Goal: Communication & Community: Answer question/provide support

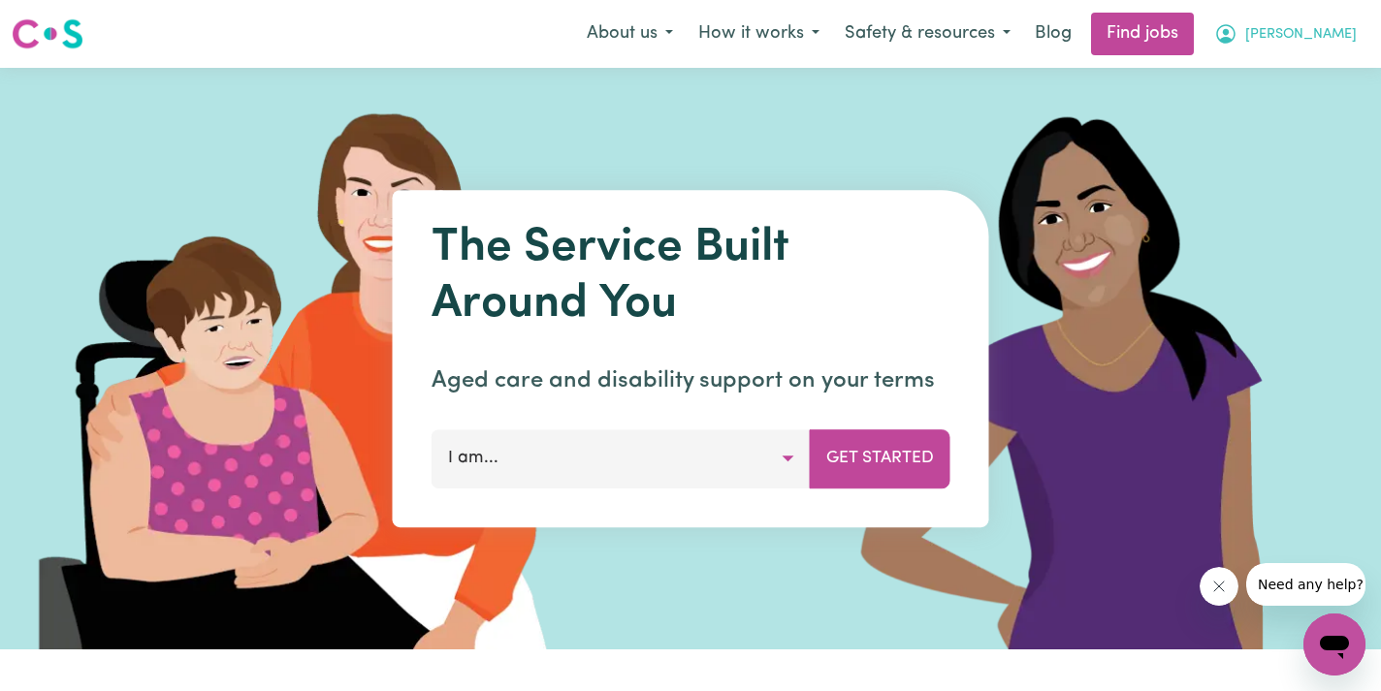
click at [1237, 37] on icon "My Account" at bounding box center [1225, 33] width 23 height 23
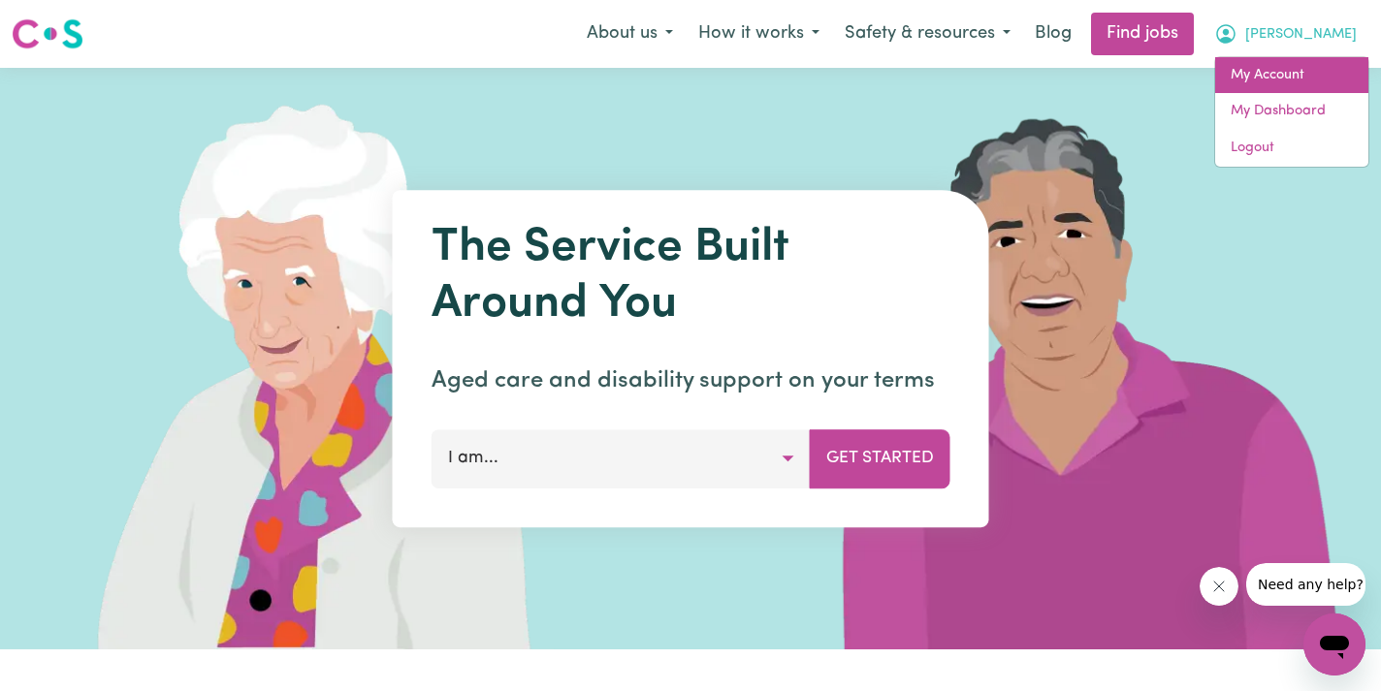
click at [1285, 68] on link "My Account" at bounding box center [1291, 75] width 153 height 37
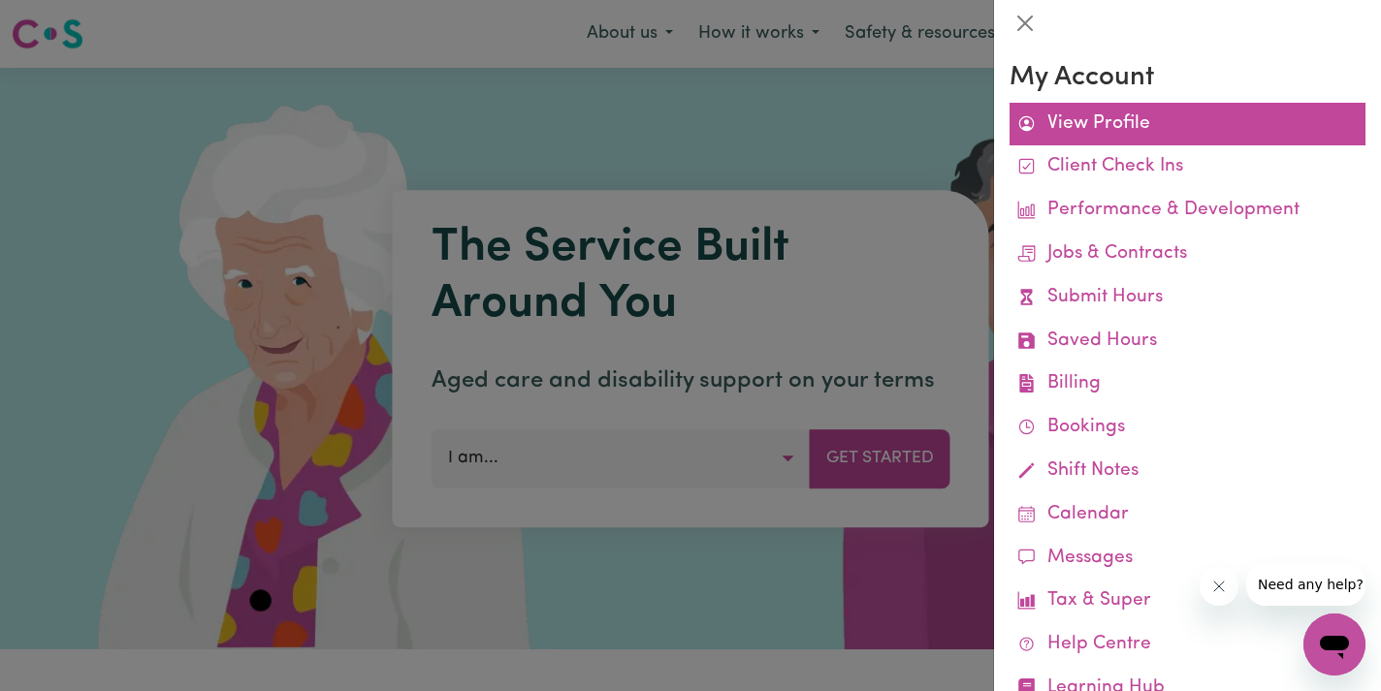
click at [1094, 125] on link "View Profile" at bounding box center [1187, 125] width 356 height 44
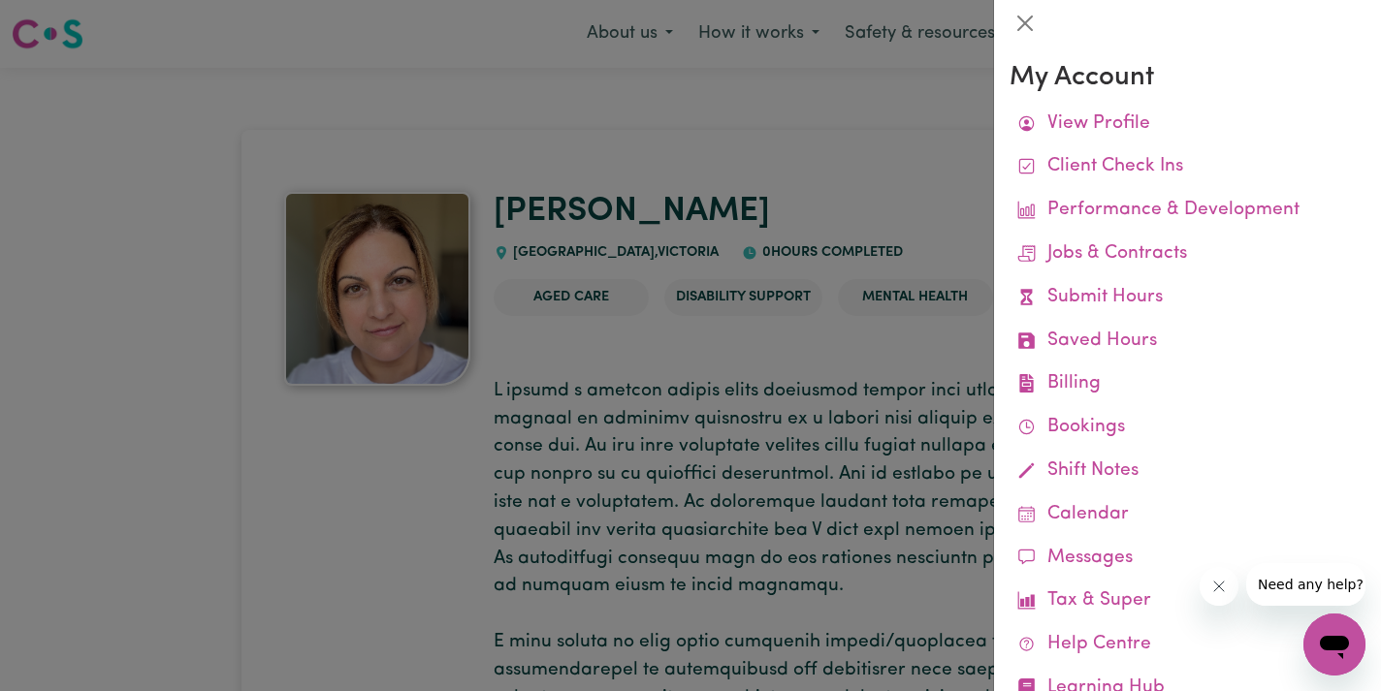
click at [837, 172] on div at bounding box center [690, 345] width 1381 height 691
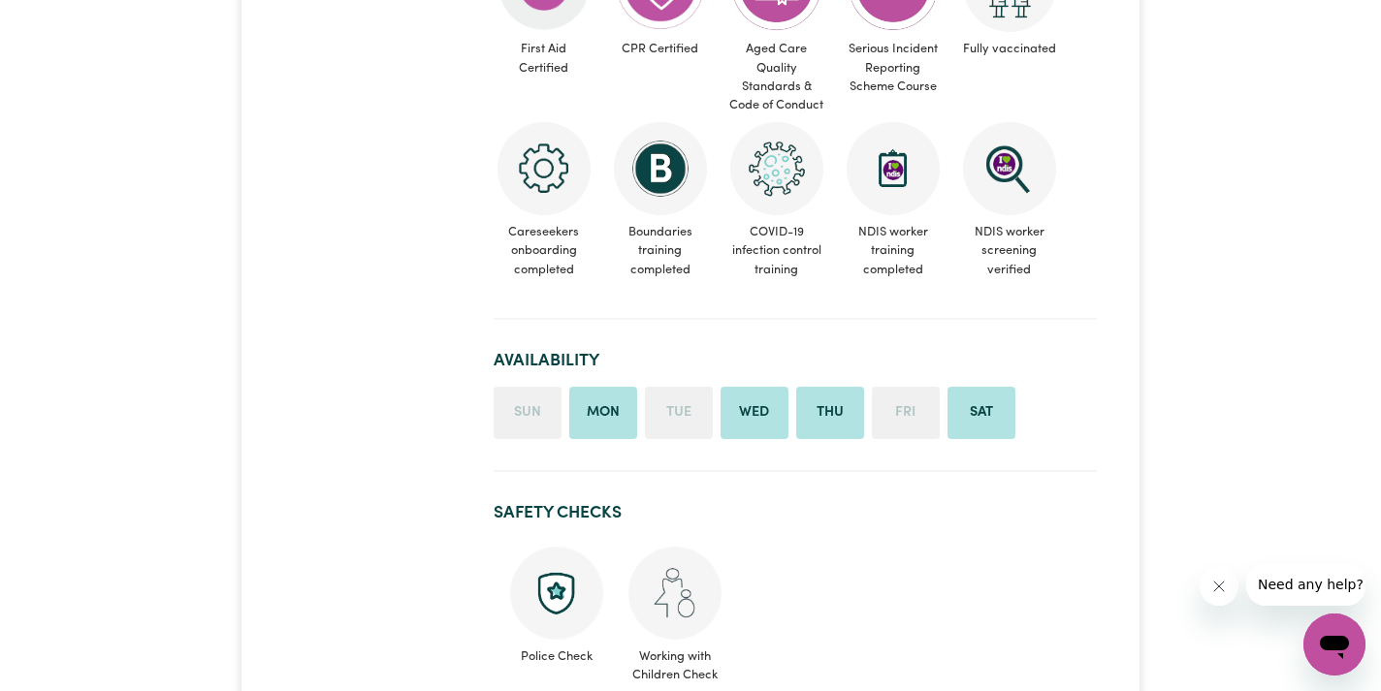
scroll to position [1136, 0]
click at [832, 388] on li "Thu" at bounding box center [830, 414] width 68 height 52
click at [689, 388] on li "Tue" at bounding box center [679, 414] width 68 height 52
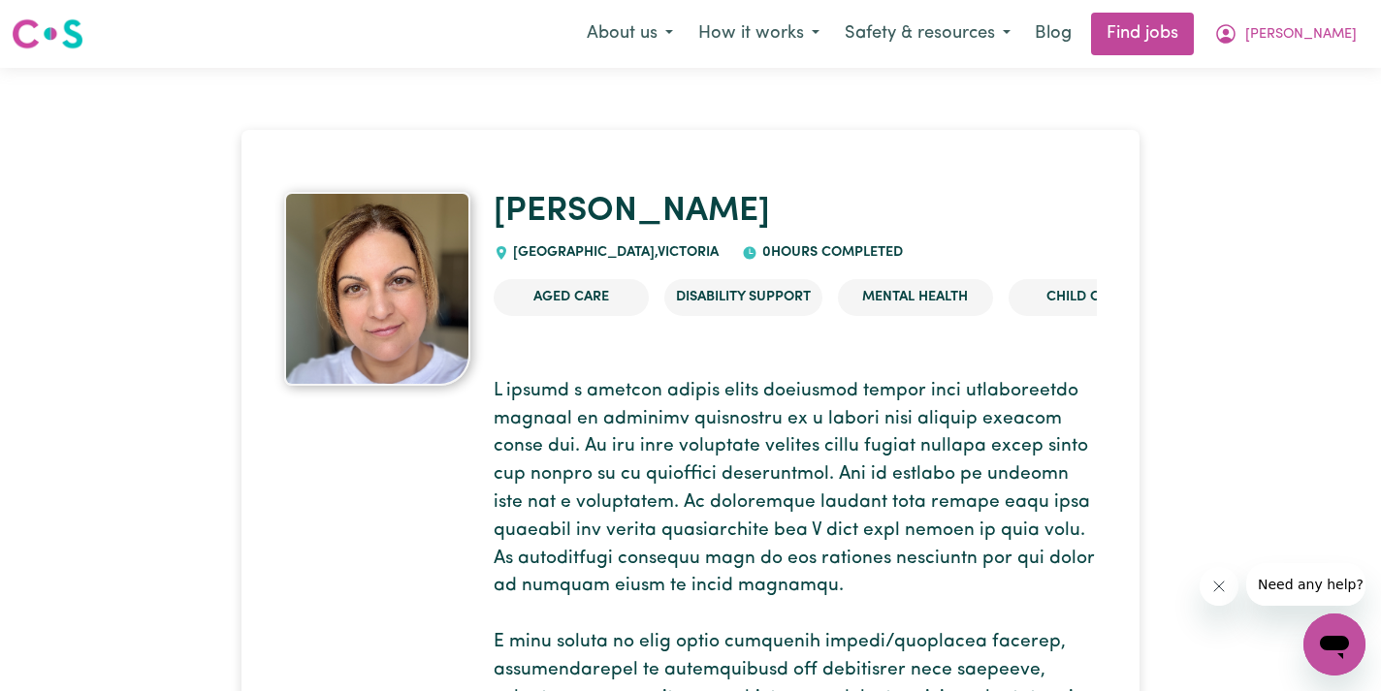
scroll to position [0, 0]
click at [1326, 32] on span "[PERSON_NAME]" at bounding box center [1300, 34] width 111 height 21
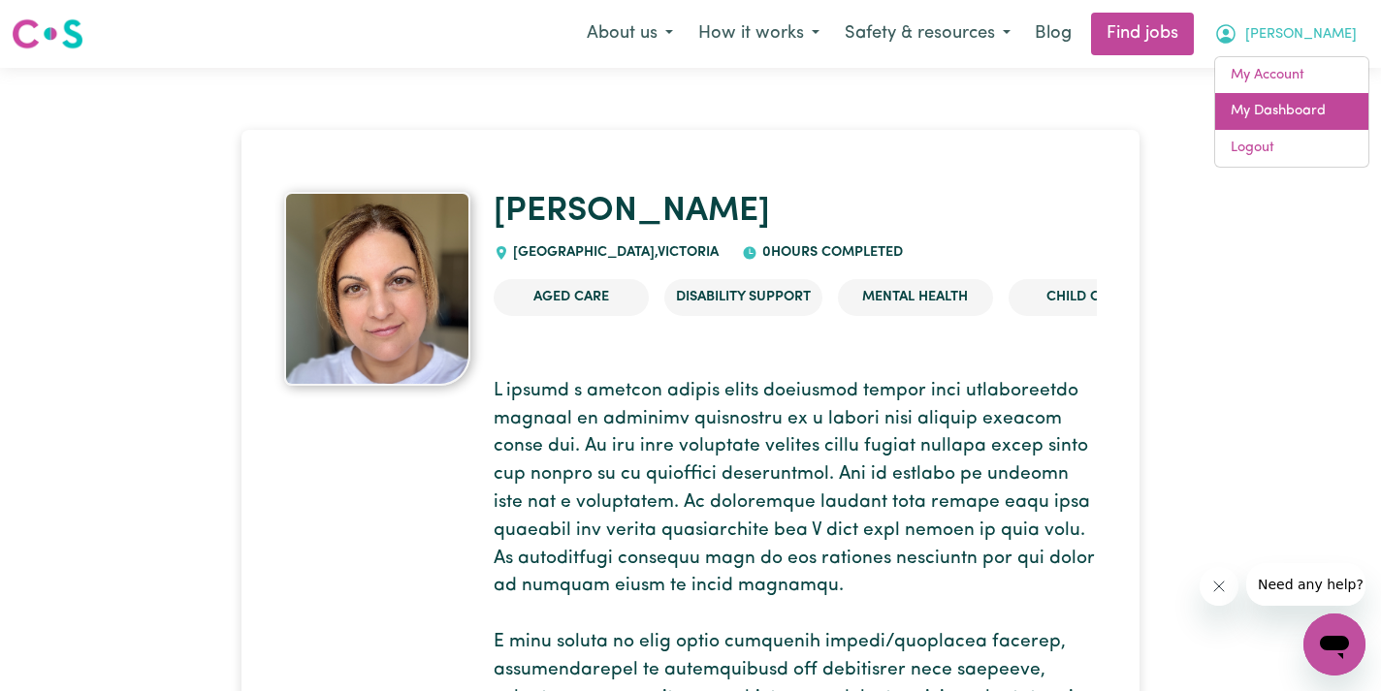
click at [1307, 102] on link "My Dashboard" at bounding box center [1291, 111] width 153 height 37
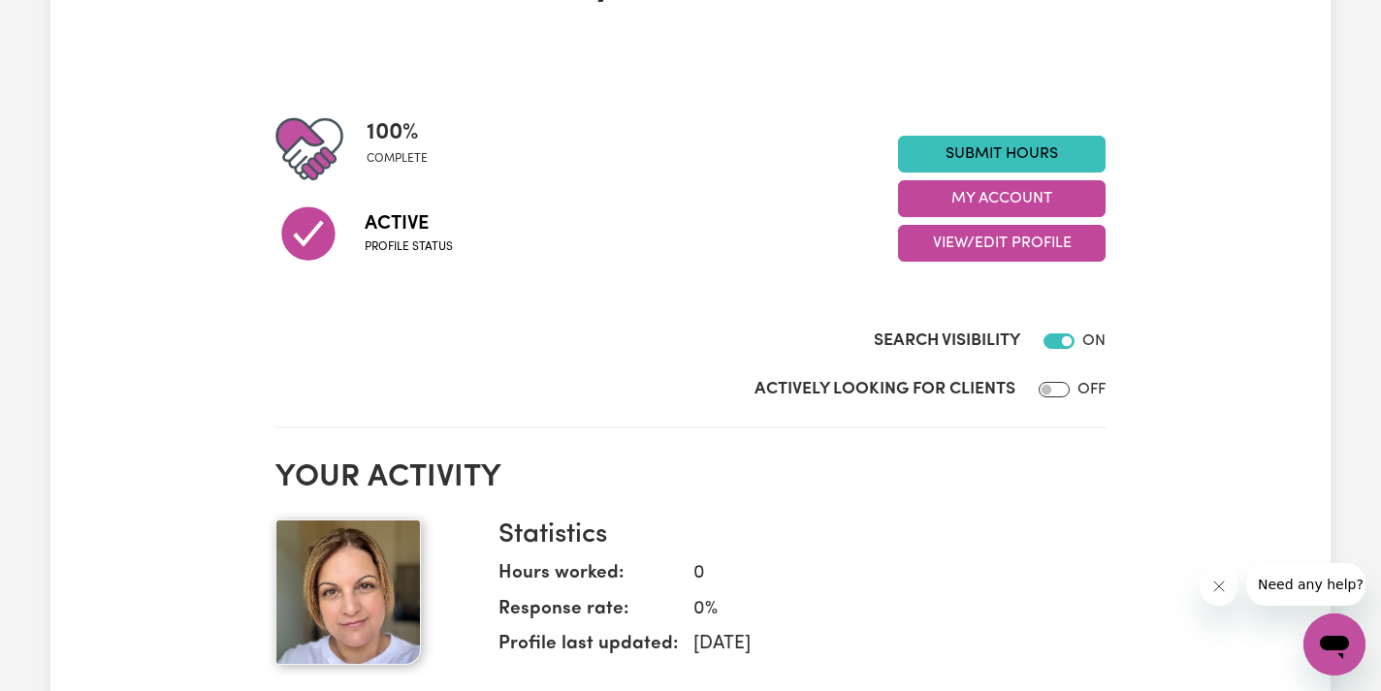
scroll to position [163, 0]
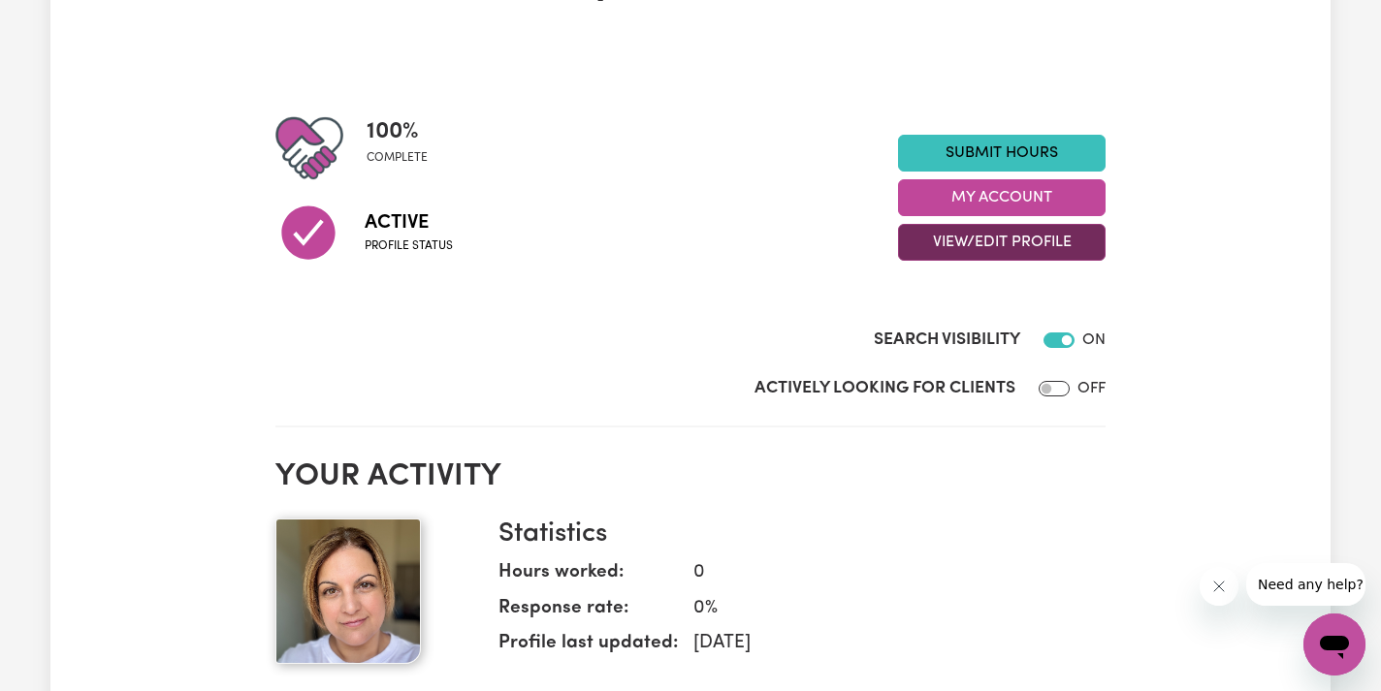
click at [974, 242] on button "View/Edit Profile" at bounding box center [1001, 242] width 207 height 37
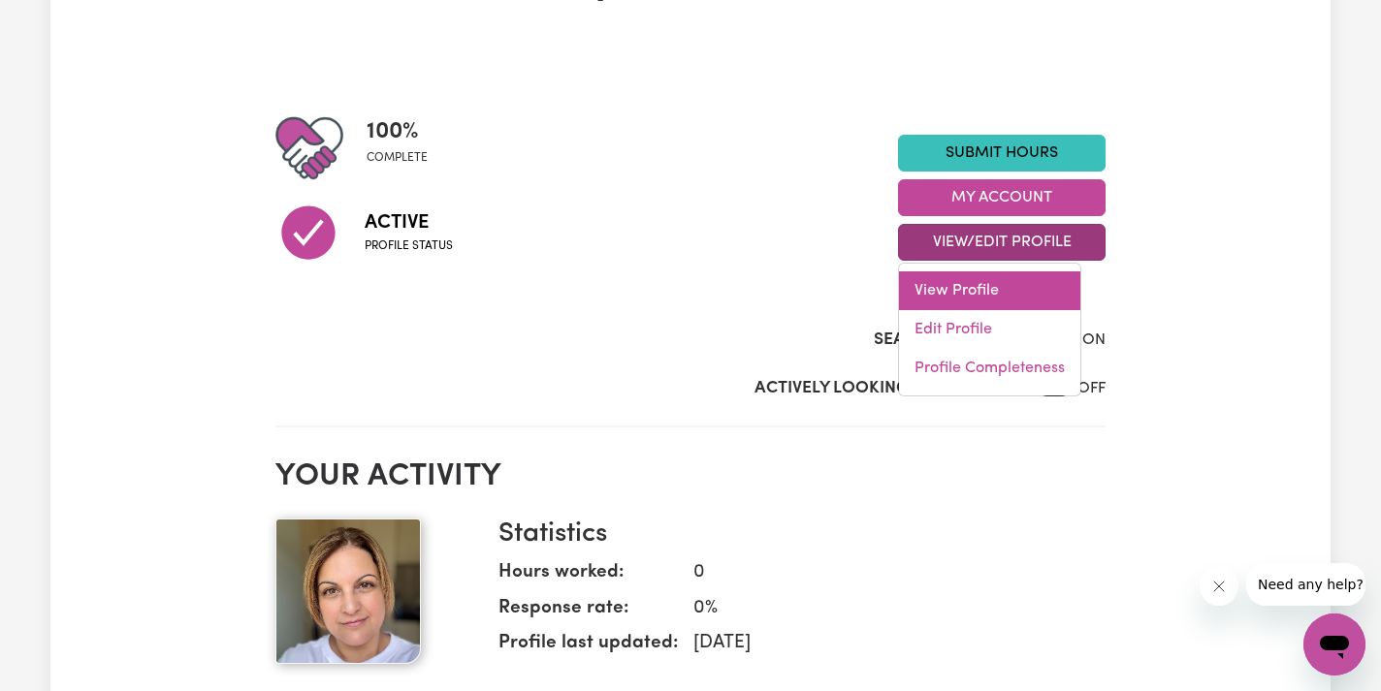
click at [967, 287] on link "View Profile" at bounding box center [989, 290] width 181 height 39
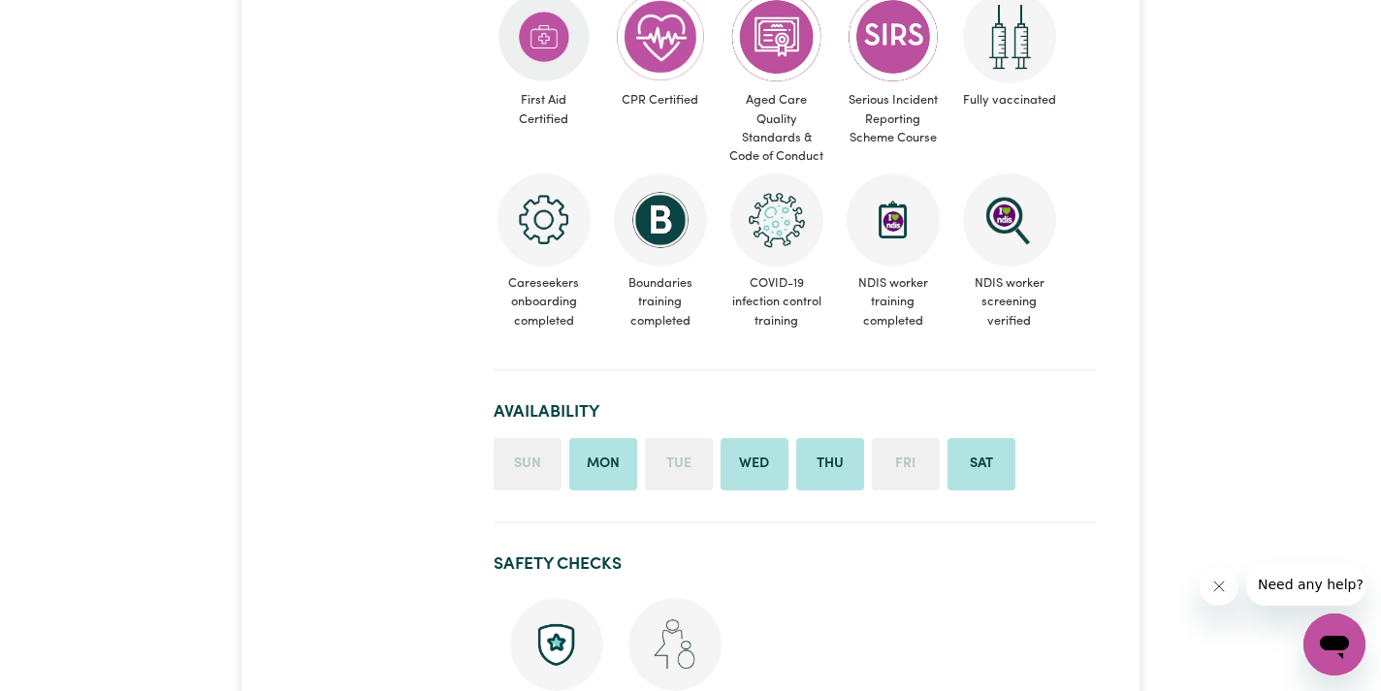
scroll to position [1175, 0]
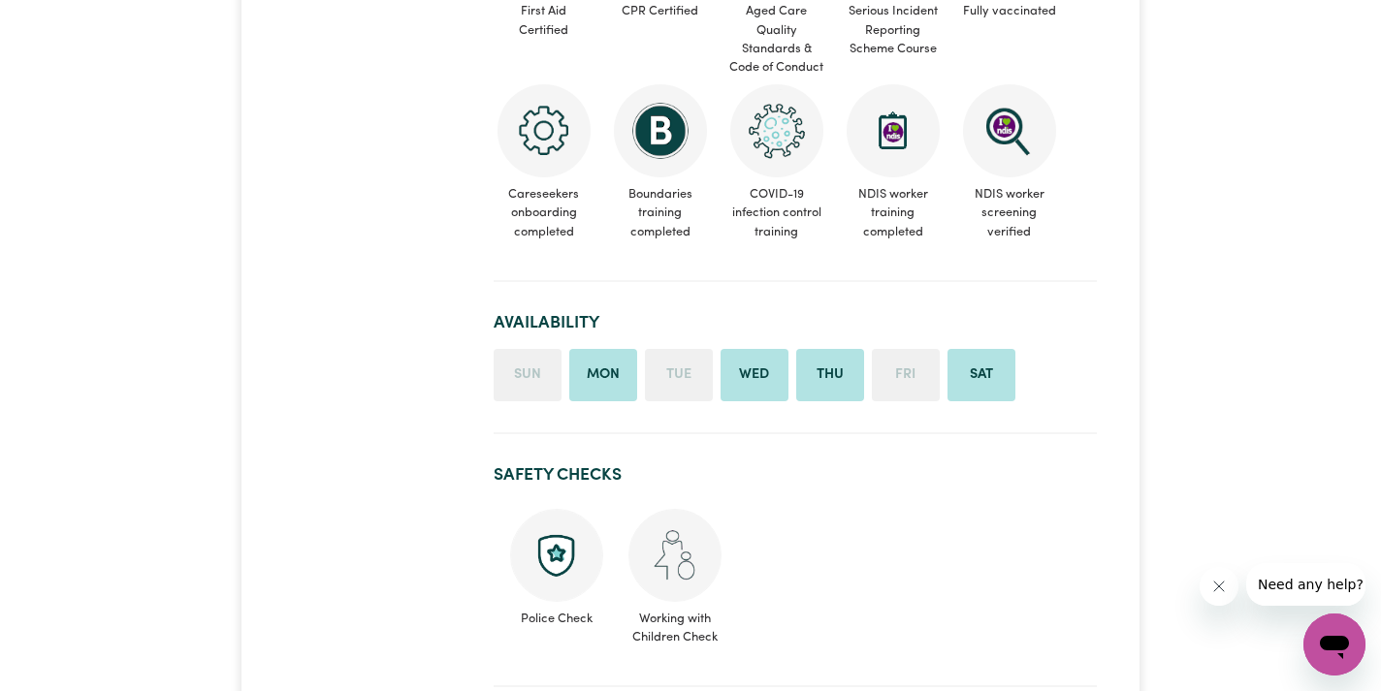
click at [905, 349] on li "Fri" at bounding box center [906, 375] width 68 height 52
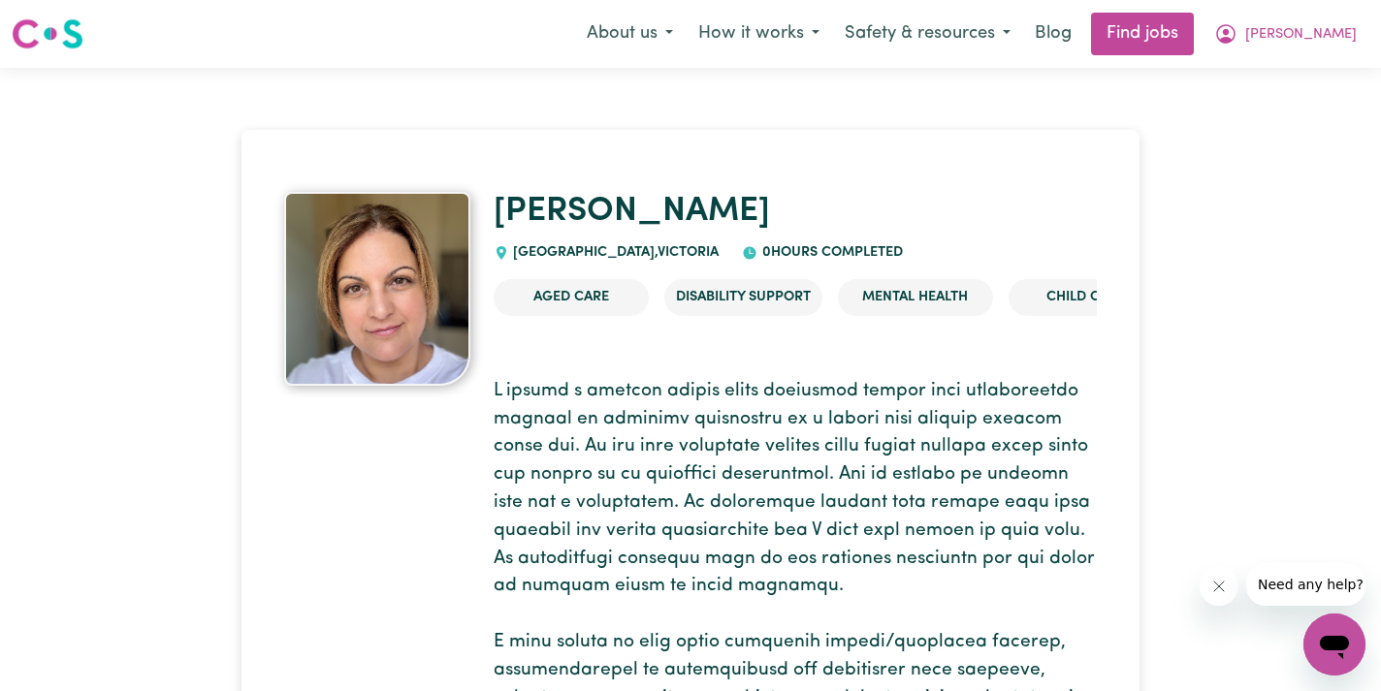
scroll to position [0, 0]
click at [1235, 32] on icon "My Account" at bounding box center [1225, 33] width 19 height 19
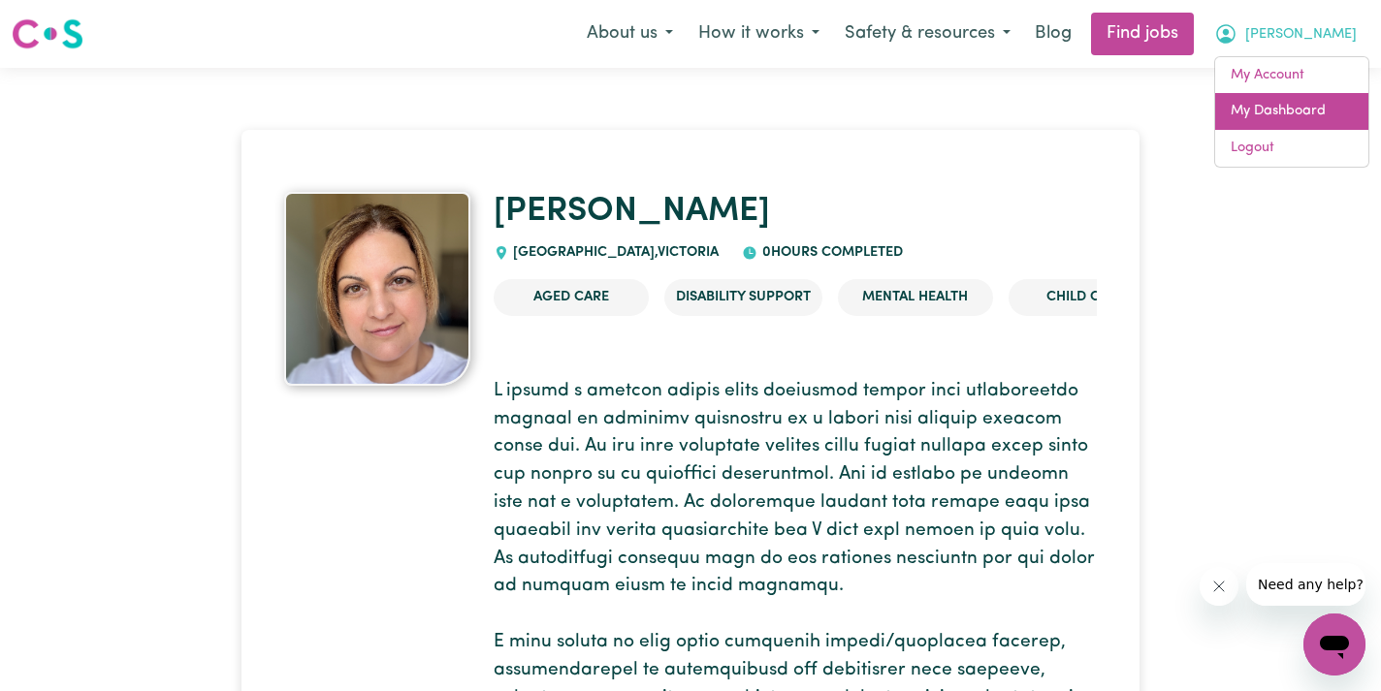
click at [1277, 106] on link "My Dashboard" at bounding box center [1291, 111] width 153 height 37
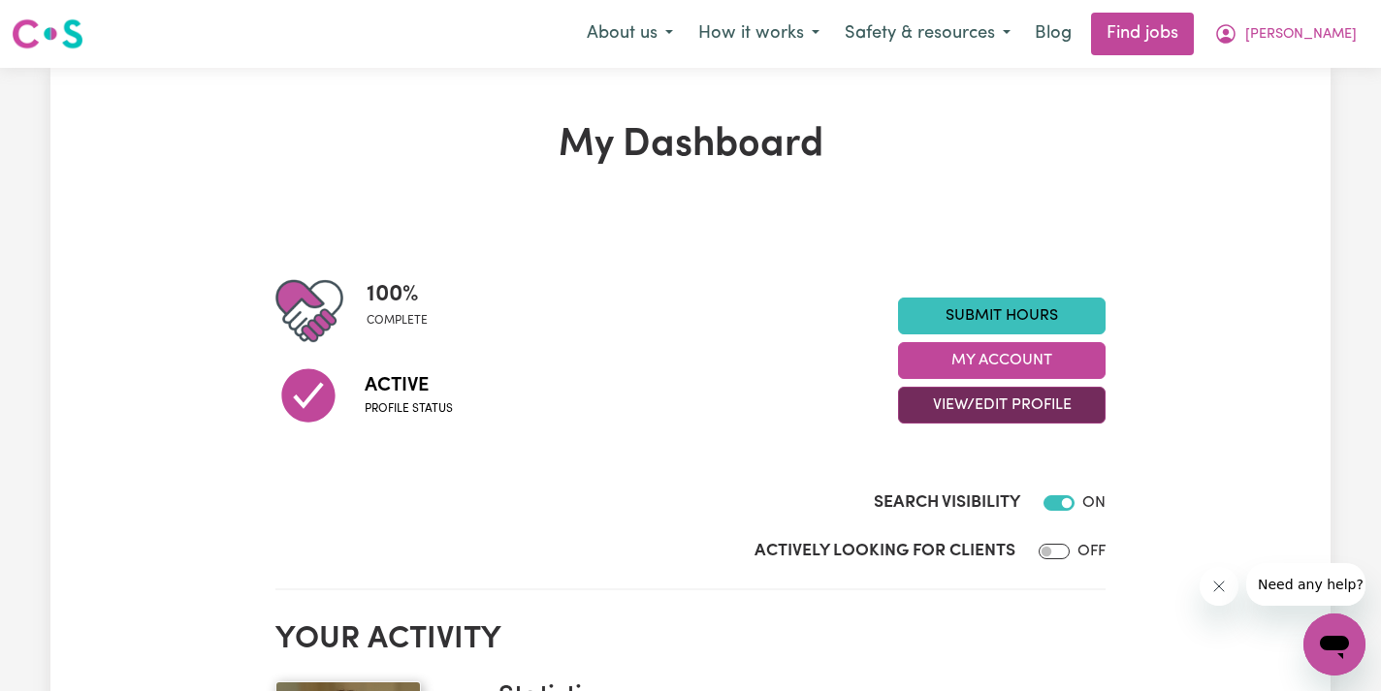
click at [1004, 409] on button "View/Edit Profile" at bounding box center [1001, 405] width 207 height 37
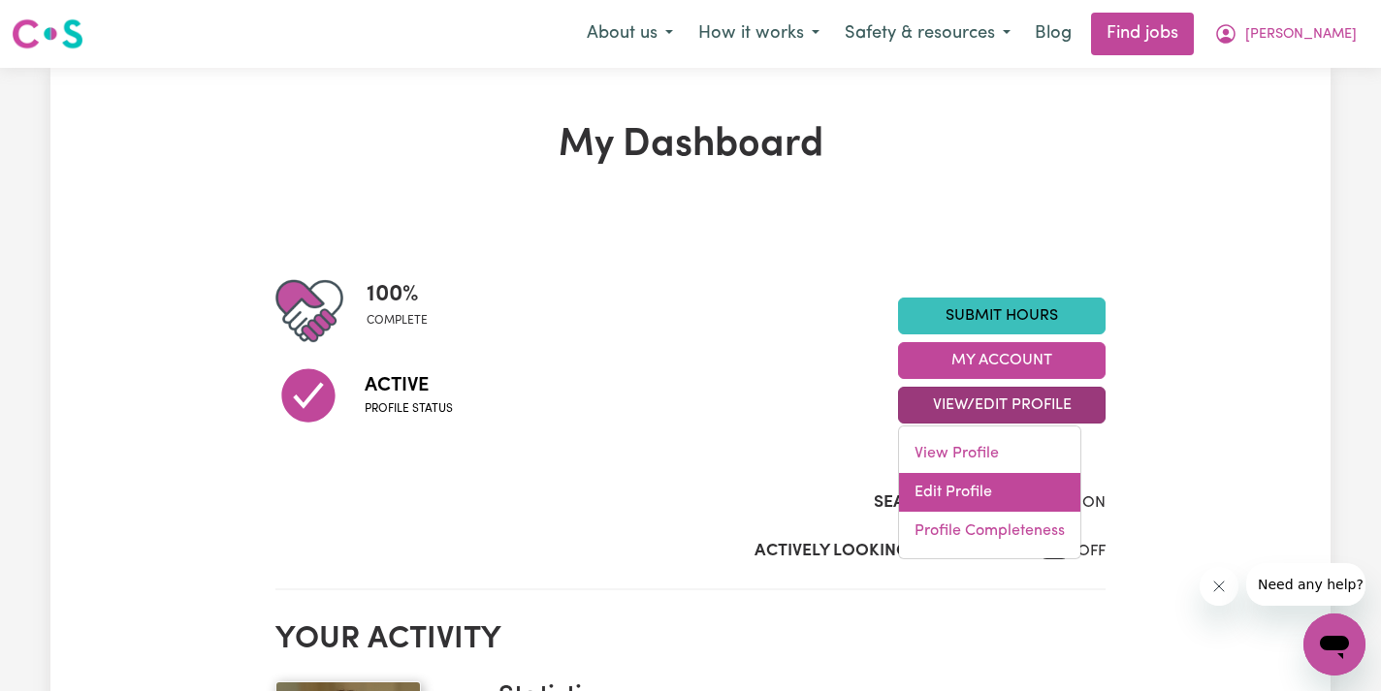
click at [953, 493] on link "Edit Profile" at bounding box center [989, 492] width 181 height 39
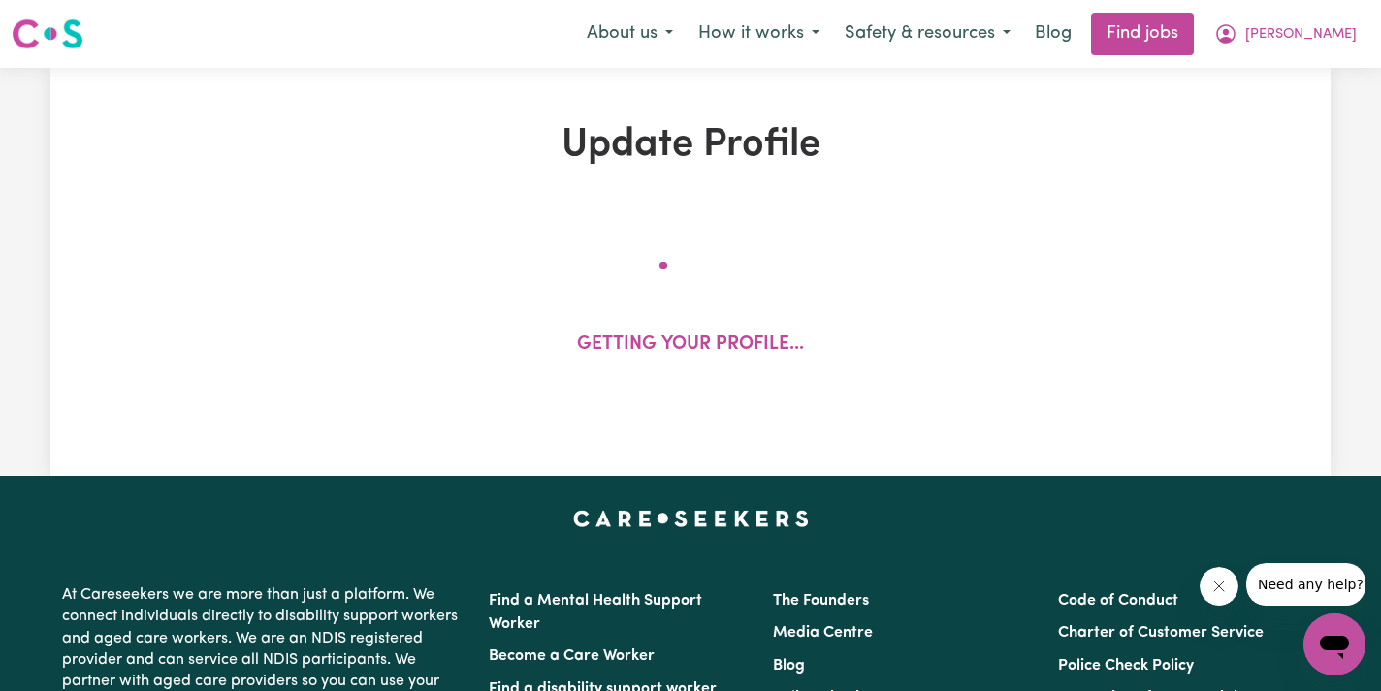
select select "[DEMOGRAPHIC_DATA]"
select select "[DEMOGRAPHIC_DATA] Citizen"
select select "Studying a healthcare related degree or qualification"
select select "60"
select select "80"
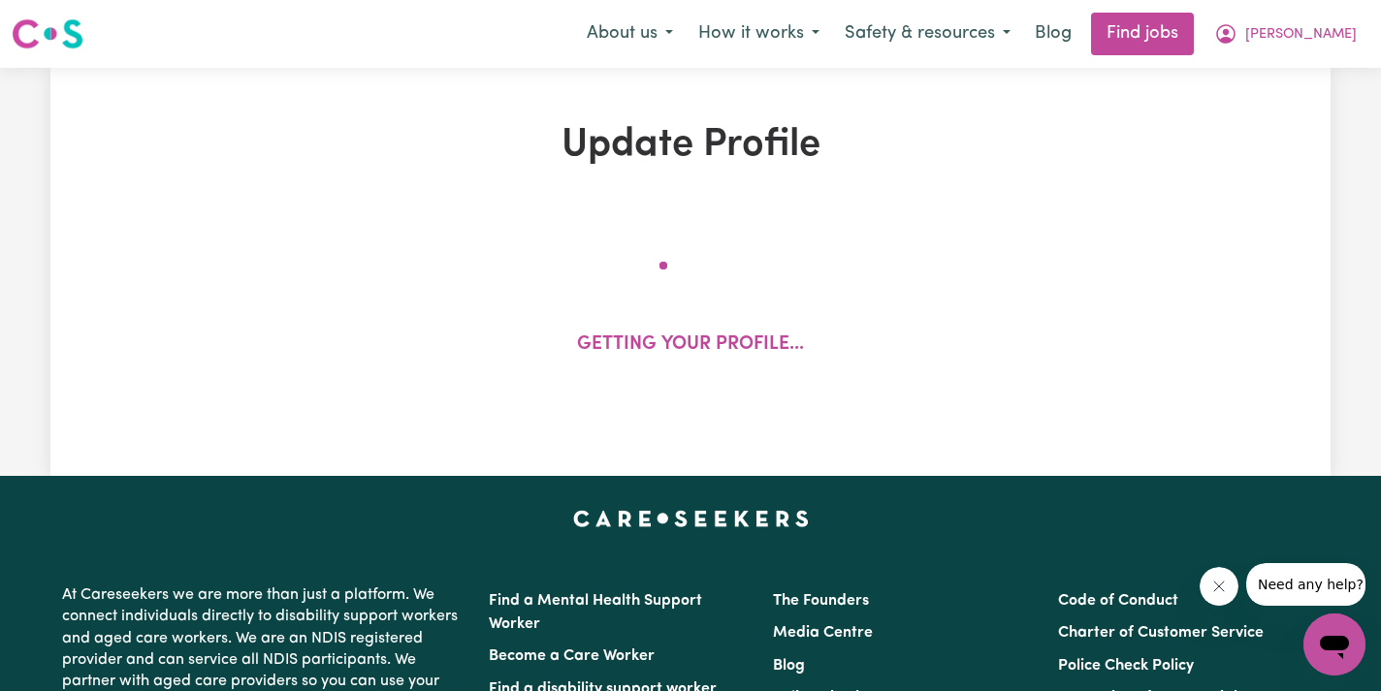
select select "150"
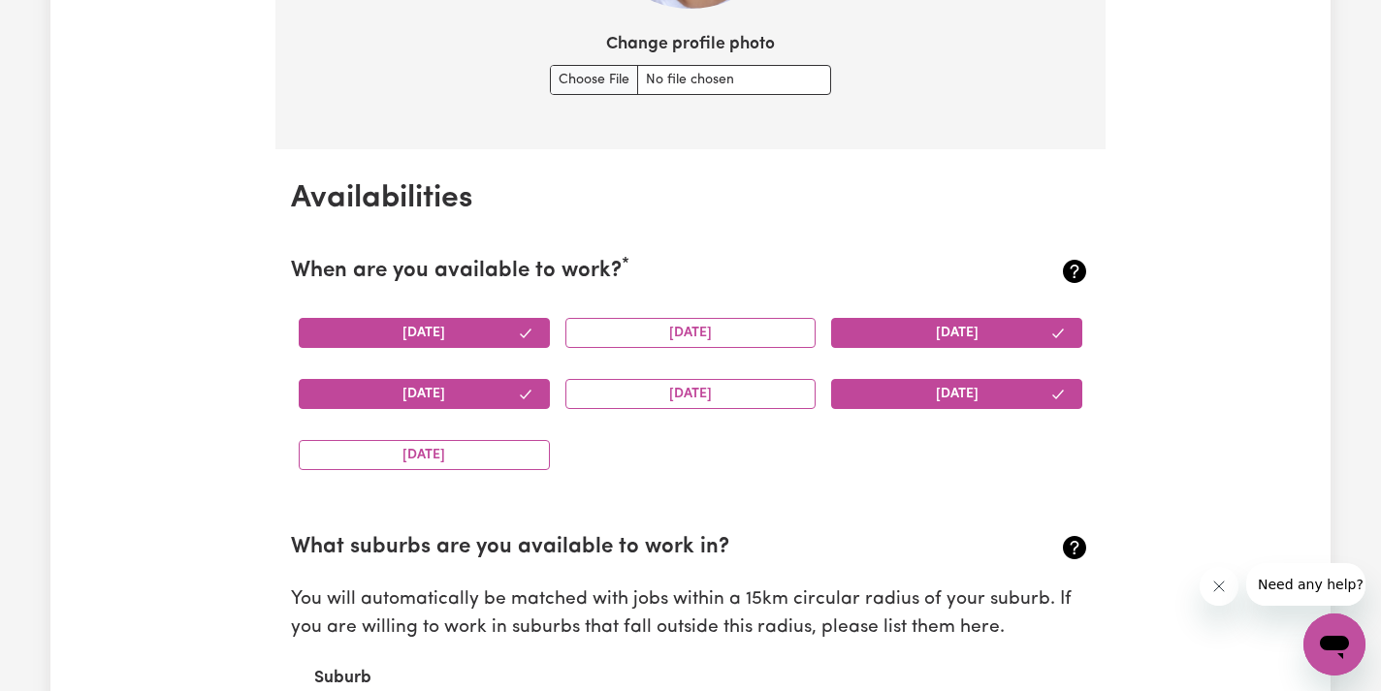
scroll to position [1670, 0]
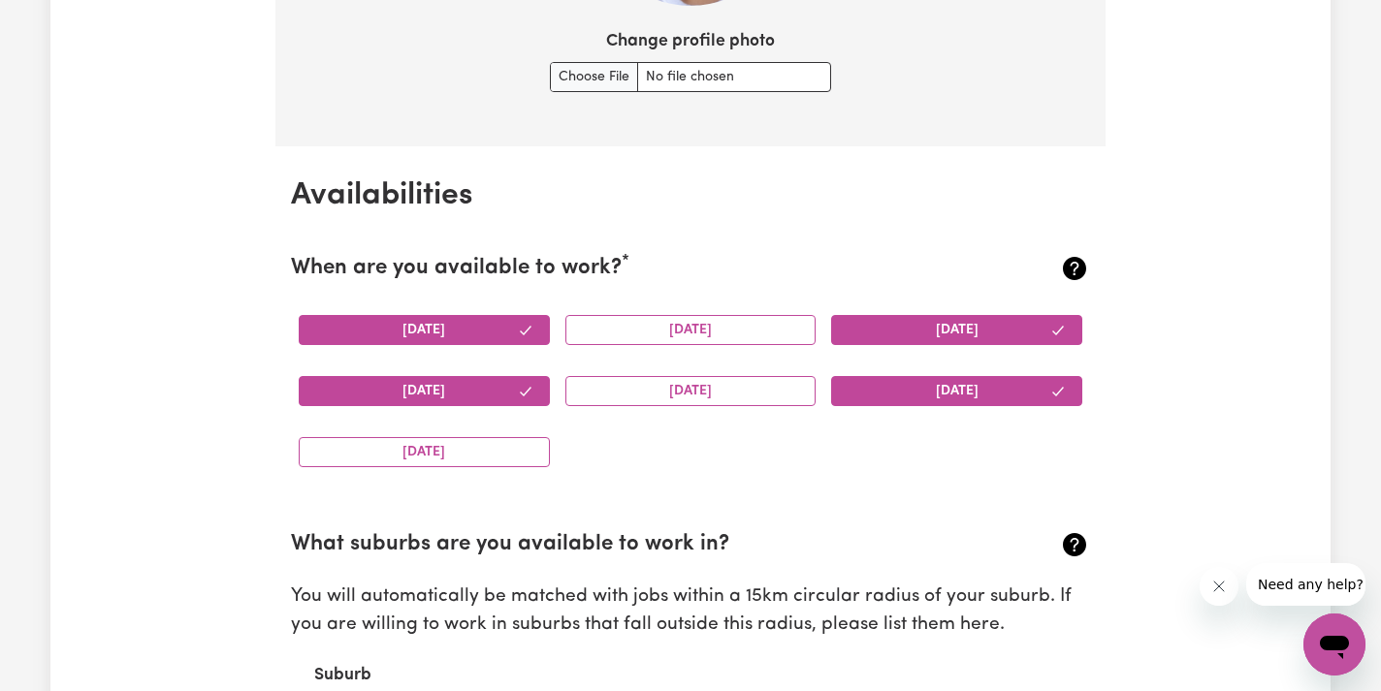
click at [909, 321] on button "[DATE]" at bounding box center [956, 330] width 251 height 30
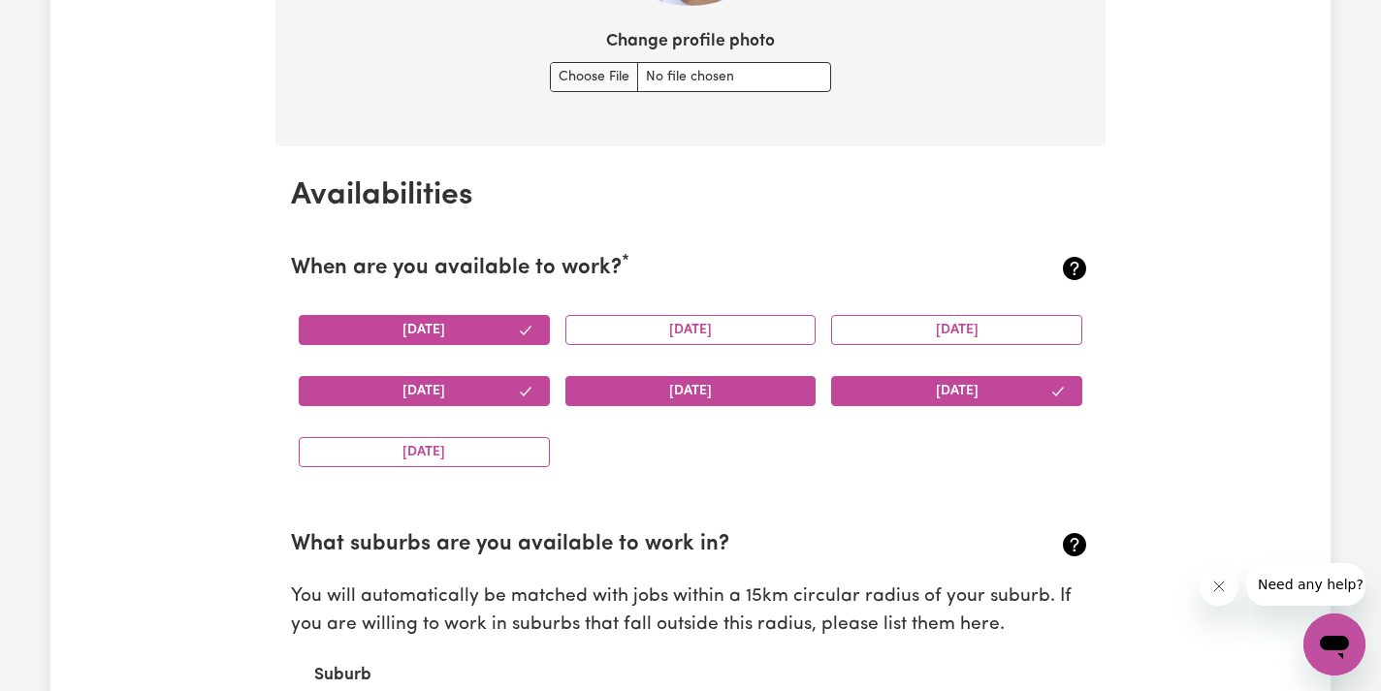
click at [610, 382] on button "[DATE]" at bounding box center [690, 391] width 251 height 30
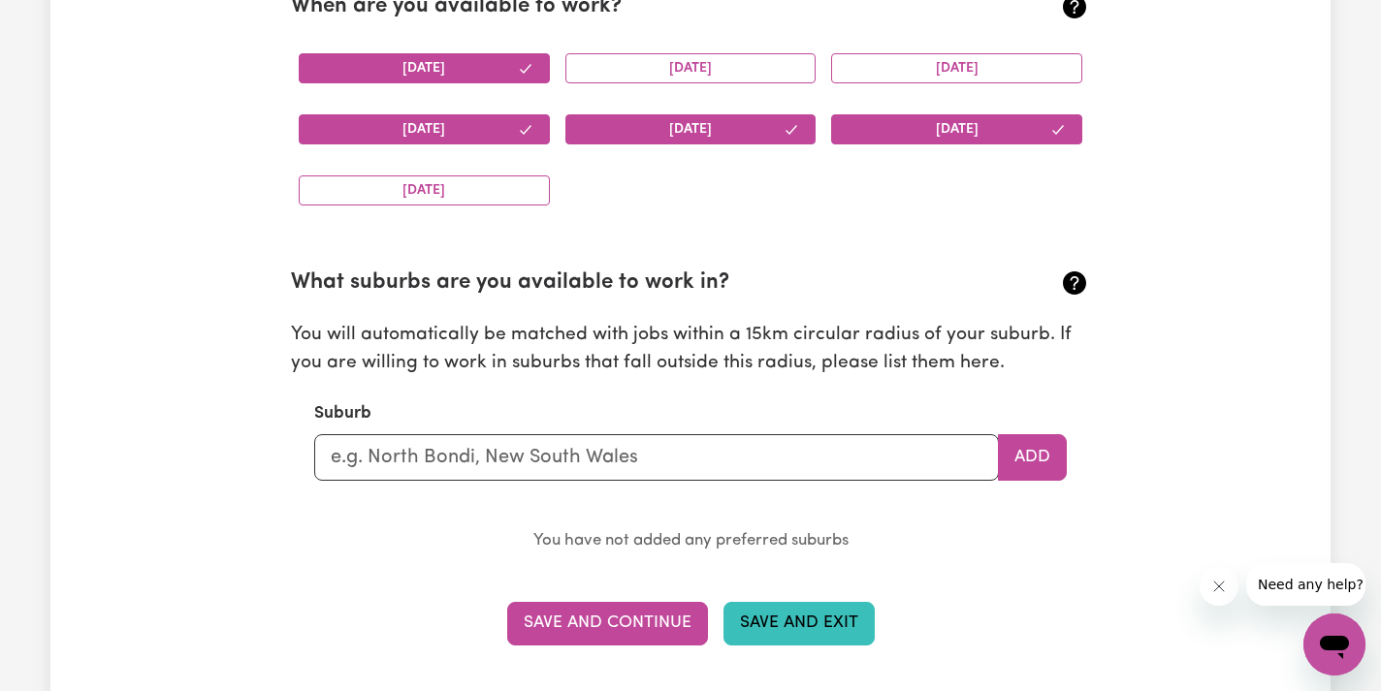
scroll to position [1963, 0]
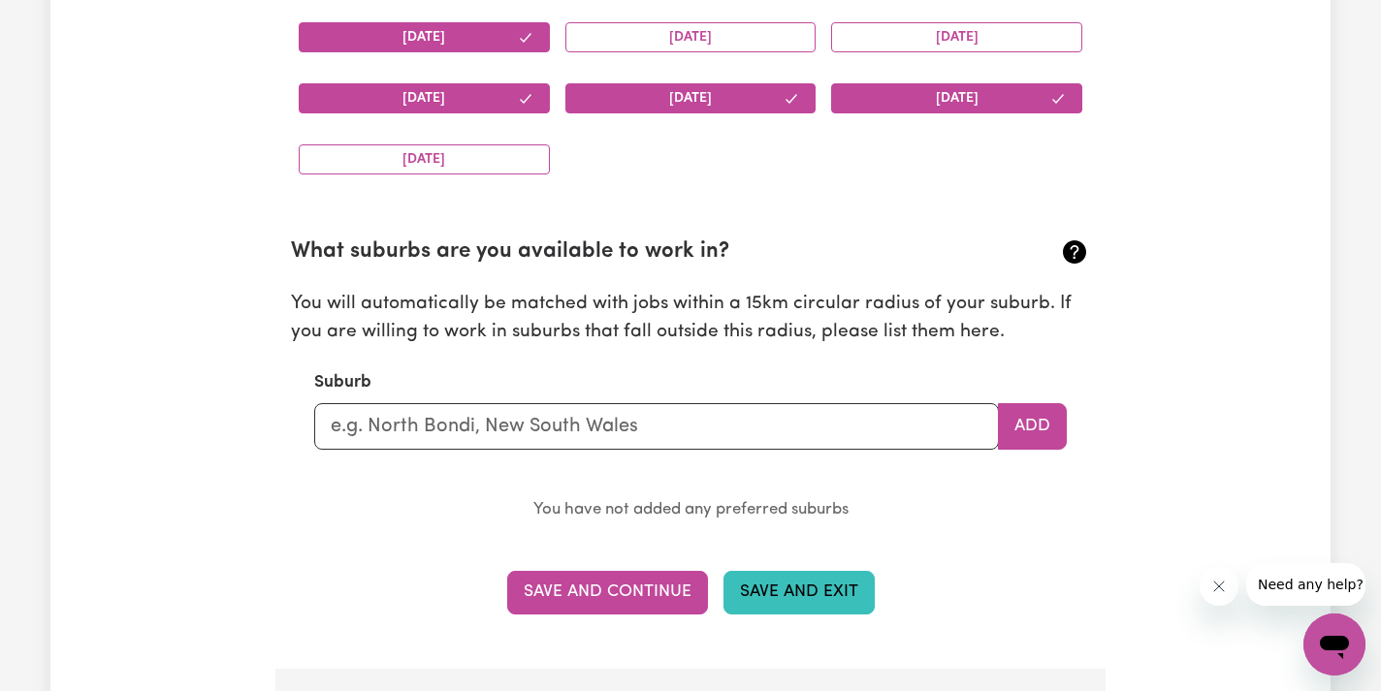
click at [768, 577] on button "Save and Exit" at bounding box center [798, 592] width 151 height 43
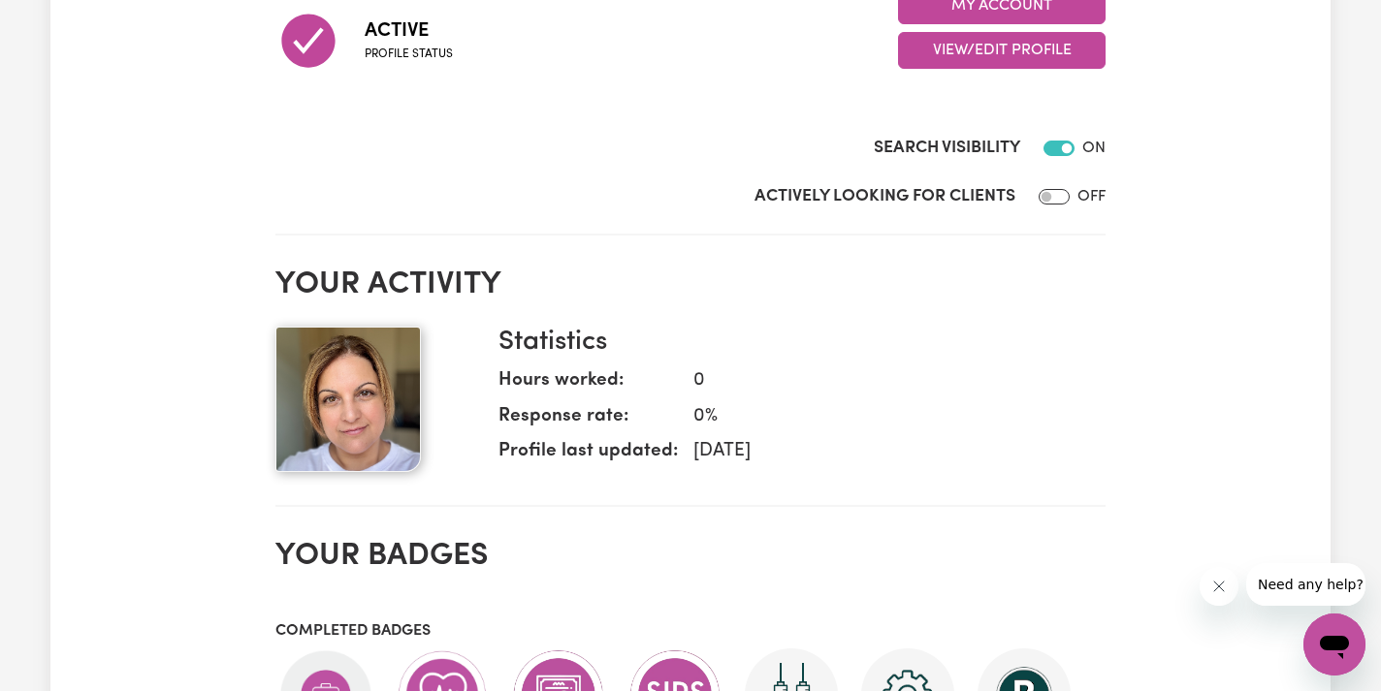
scroll to position [351, 0]
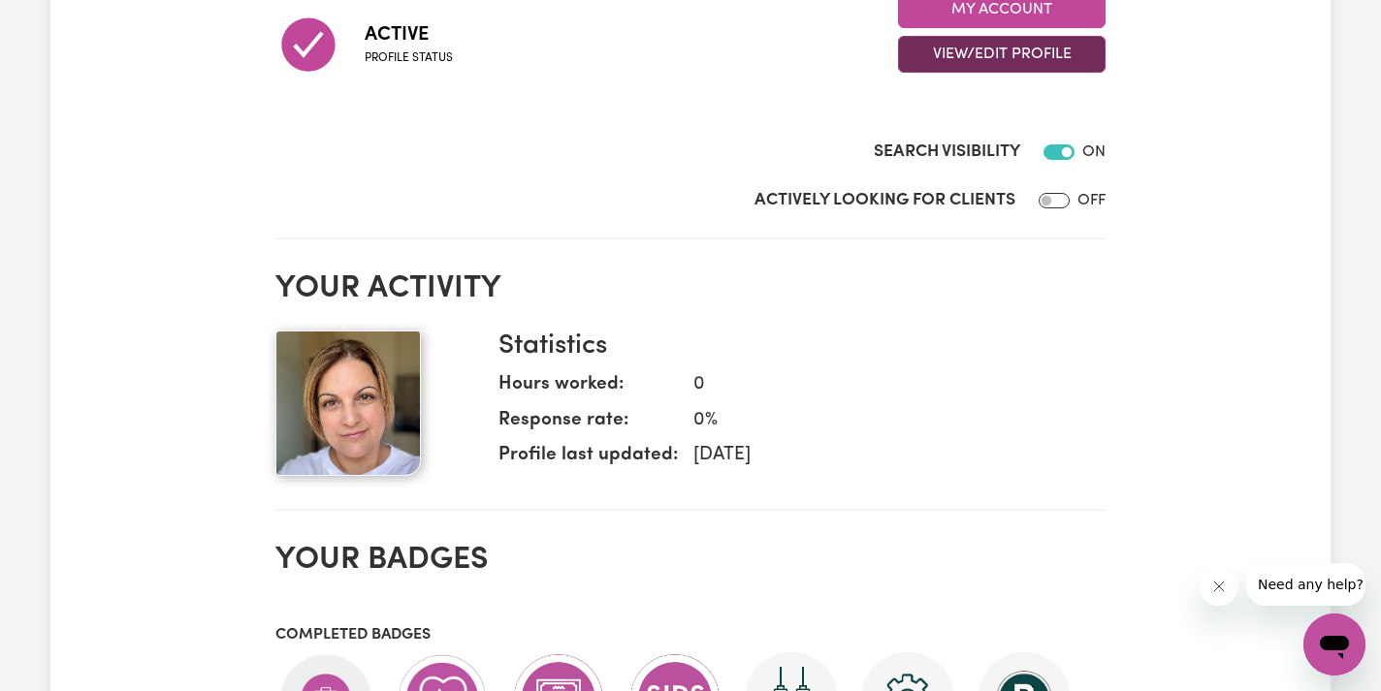
click at [1033, 62] on button "View/Edit Profile" at bounding box center [1001, 54] width 207 height 37
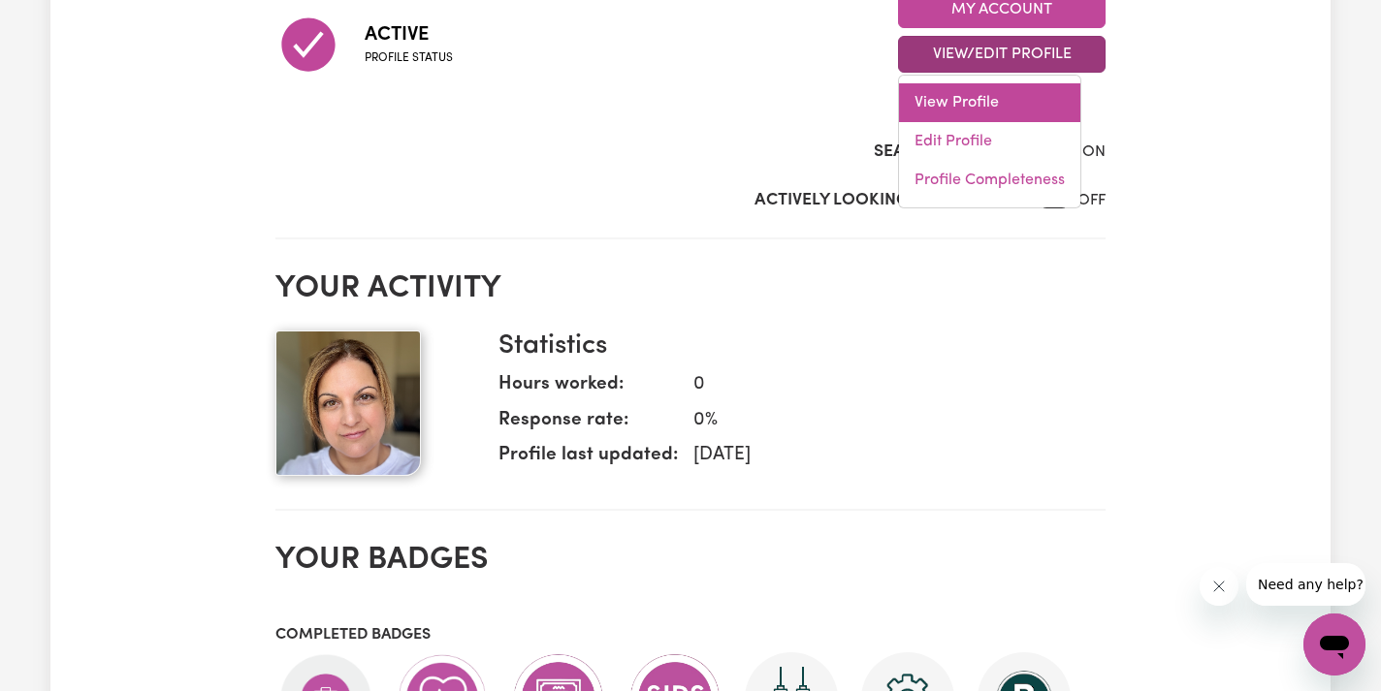
click at [1004, 86] on link "View Profile" at bounding box center [989, 102] width 181 height 39
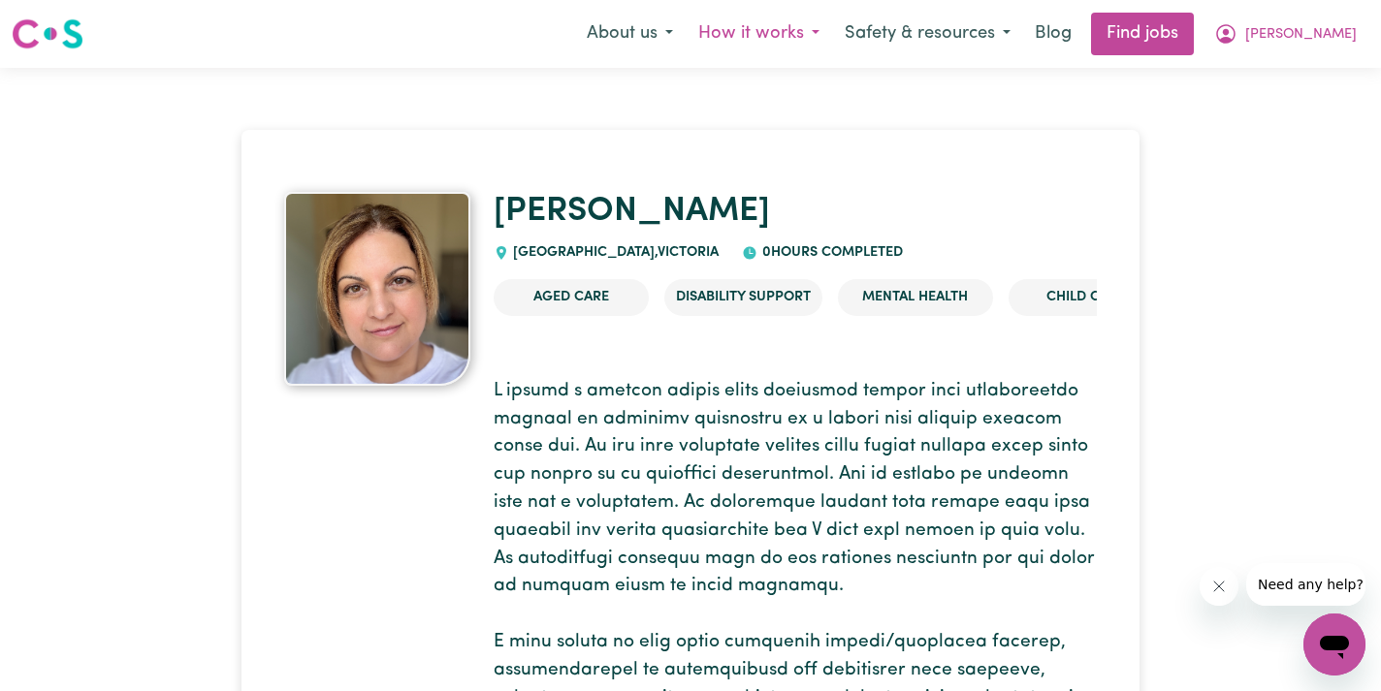
click at [832, 35] on button "How it works" at bounding box center [758, 34] width 146 height 41
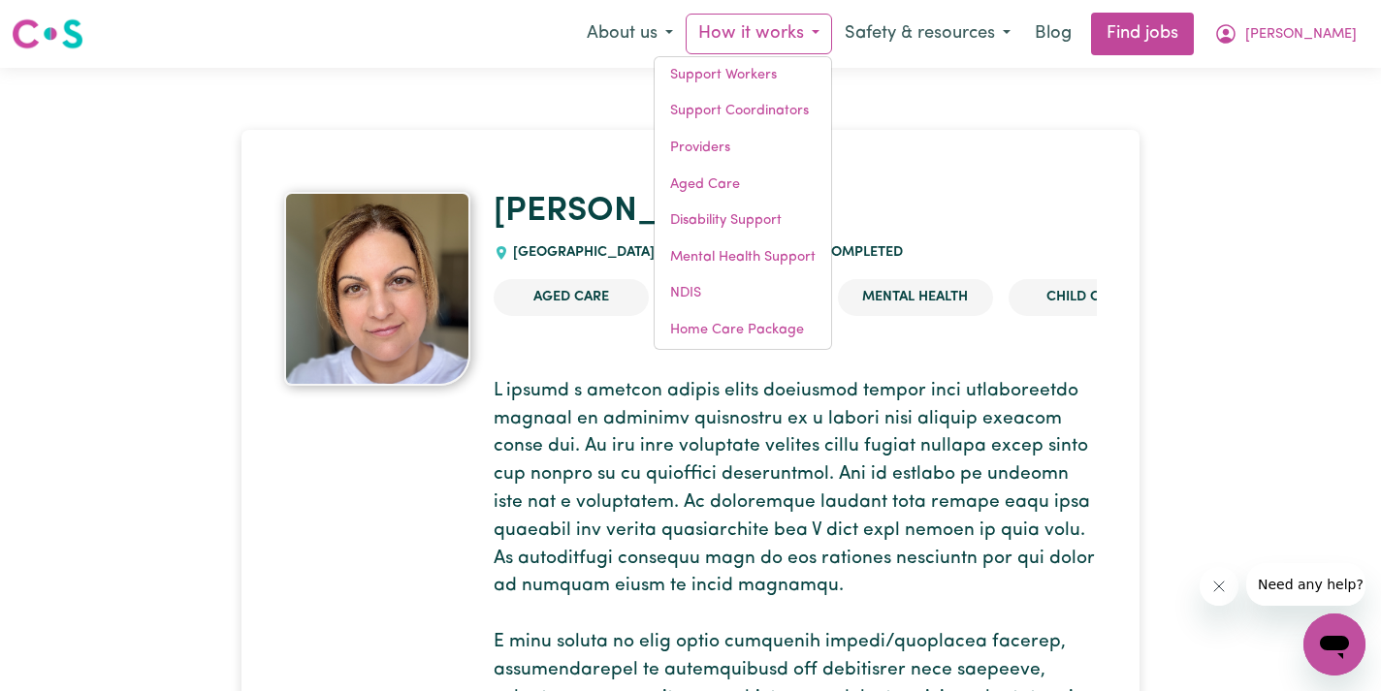
click at [832, 34] on button "How it works" at bounding box center [758, 34] width 146 height 41
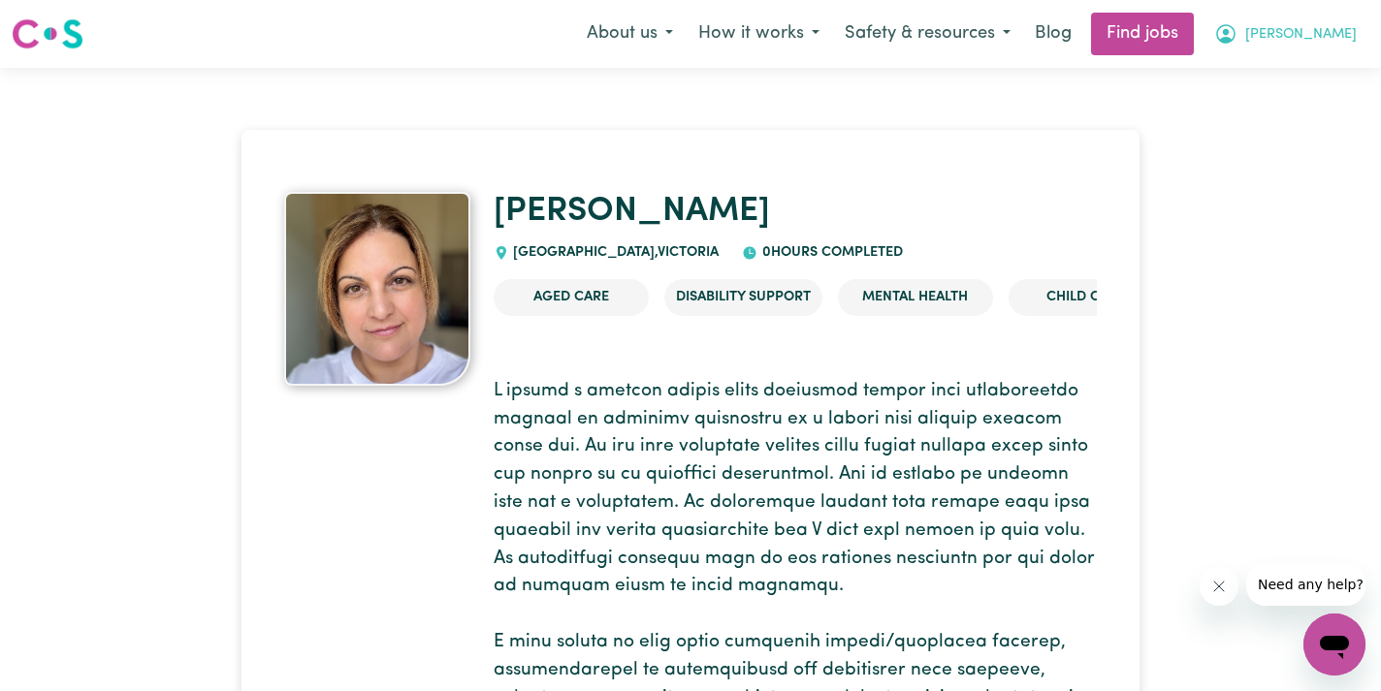
click at [1318, 30] on span "[PERSON_NAME]" at bounding box center [1300, 34] width 111 height 21
click at [1273, 97] on link "My Dashboard" at bounding box center [1291, 111] width 153 height 37
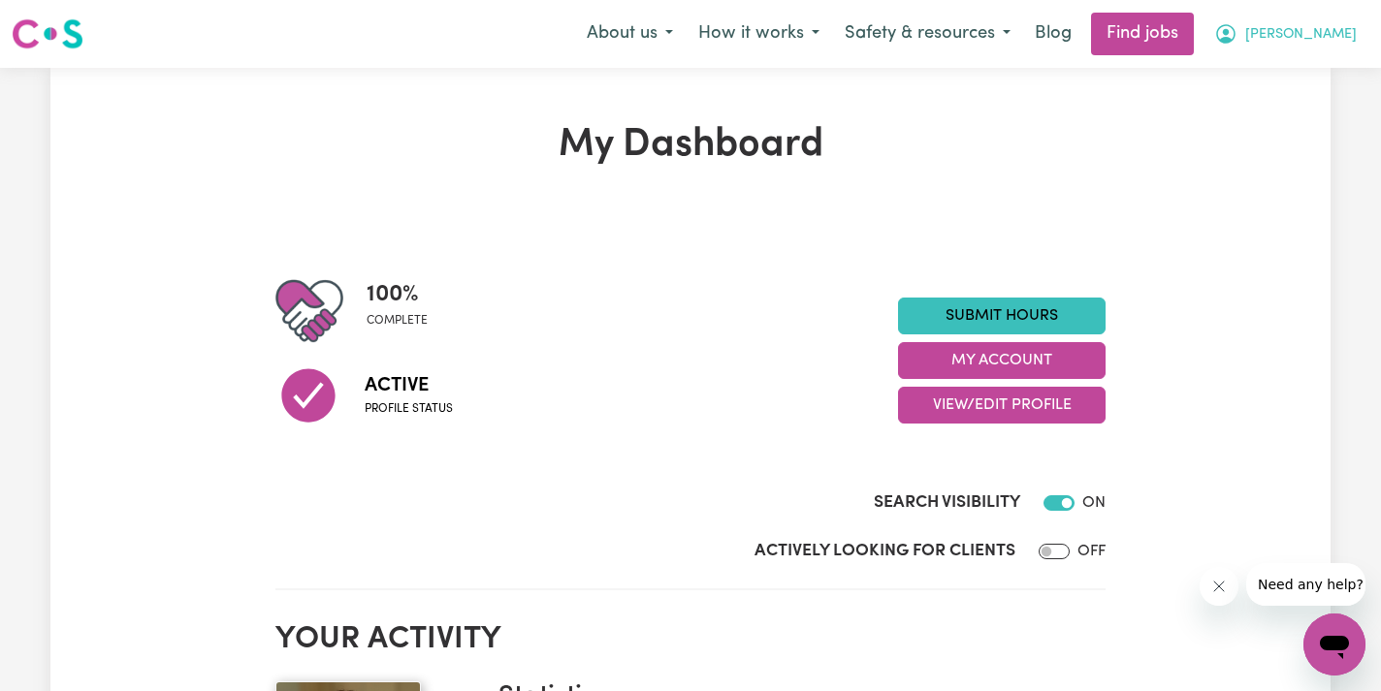
click at [1321, 40] on span "[PERSON_NAME]" at bounding box center [1300, 34] width 111 height 21
click at [1296, 68] on link "My Account" at bounding box center [1291, 75] width 153 height 37
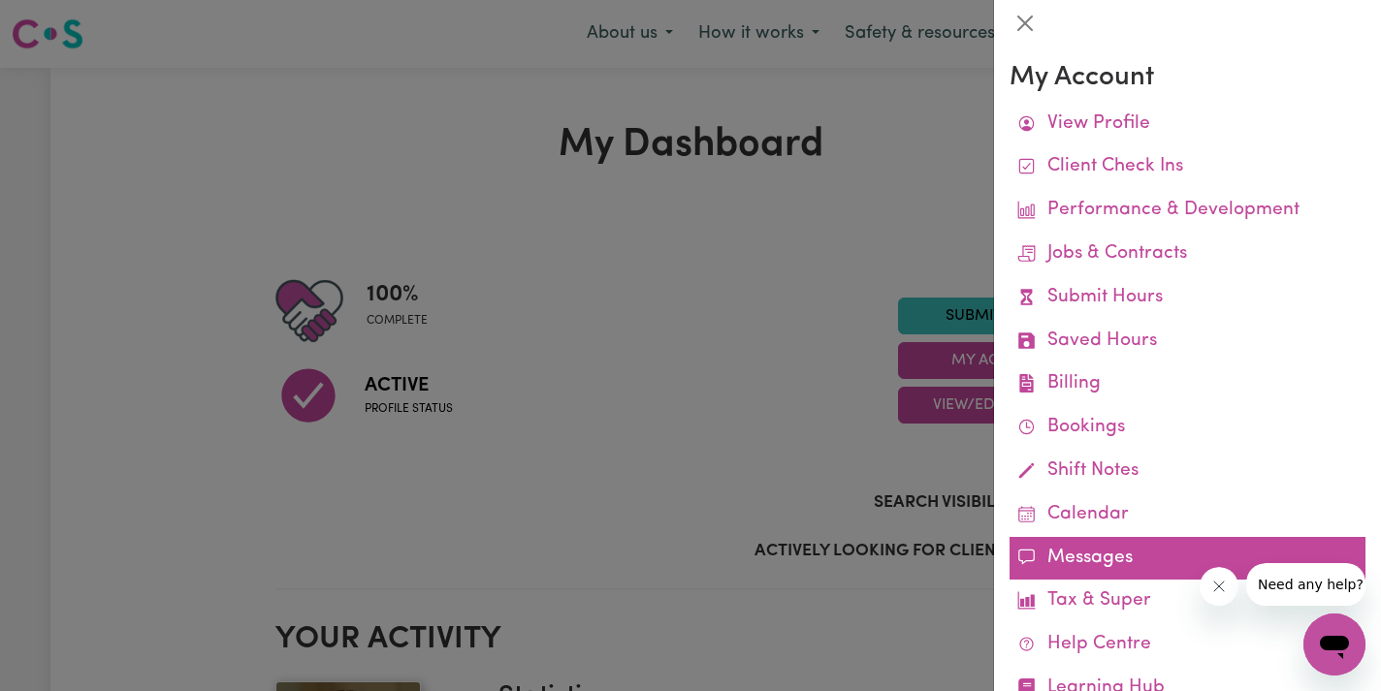
click at [1070, 537] on link "Messages" at bounding box center [1187, 559] width 356 height 44
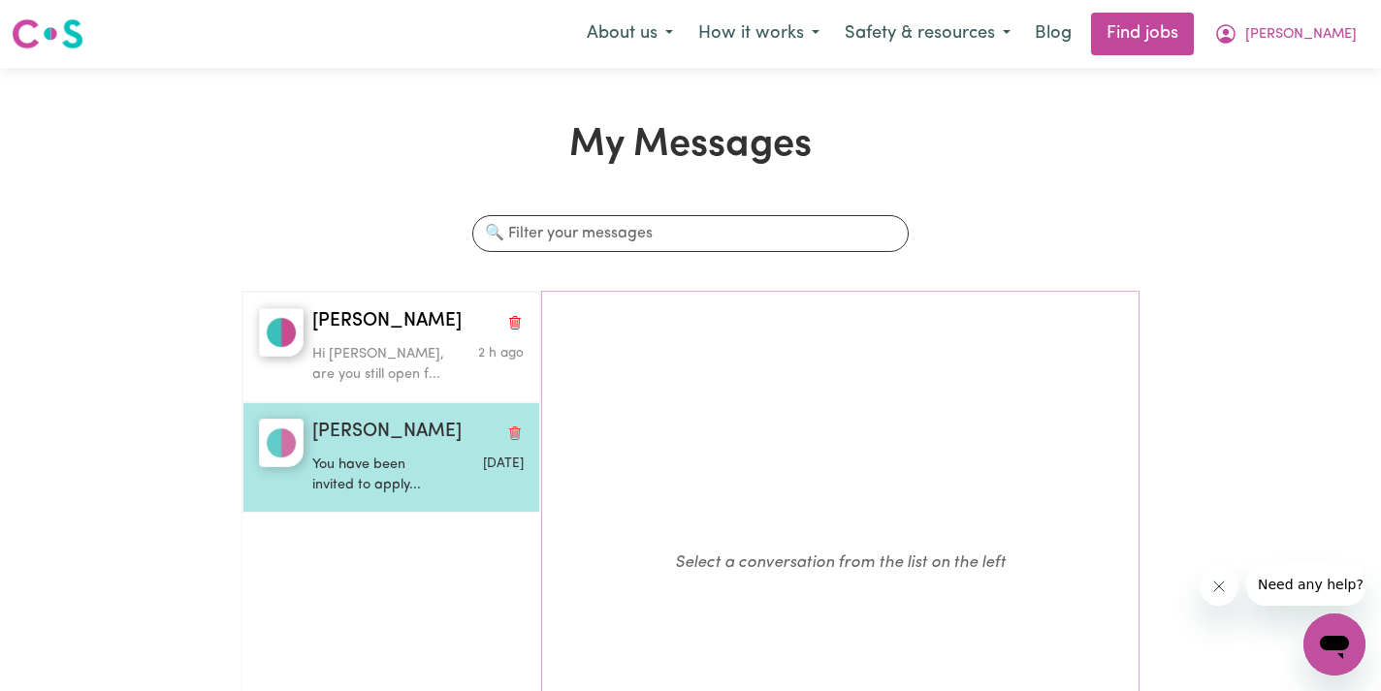
click at [443, 475] on p "You have been invited to apply..." at bounding box center [382, 476] width 141 height 42
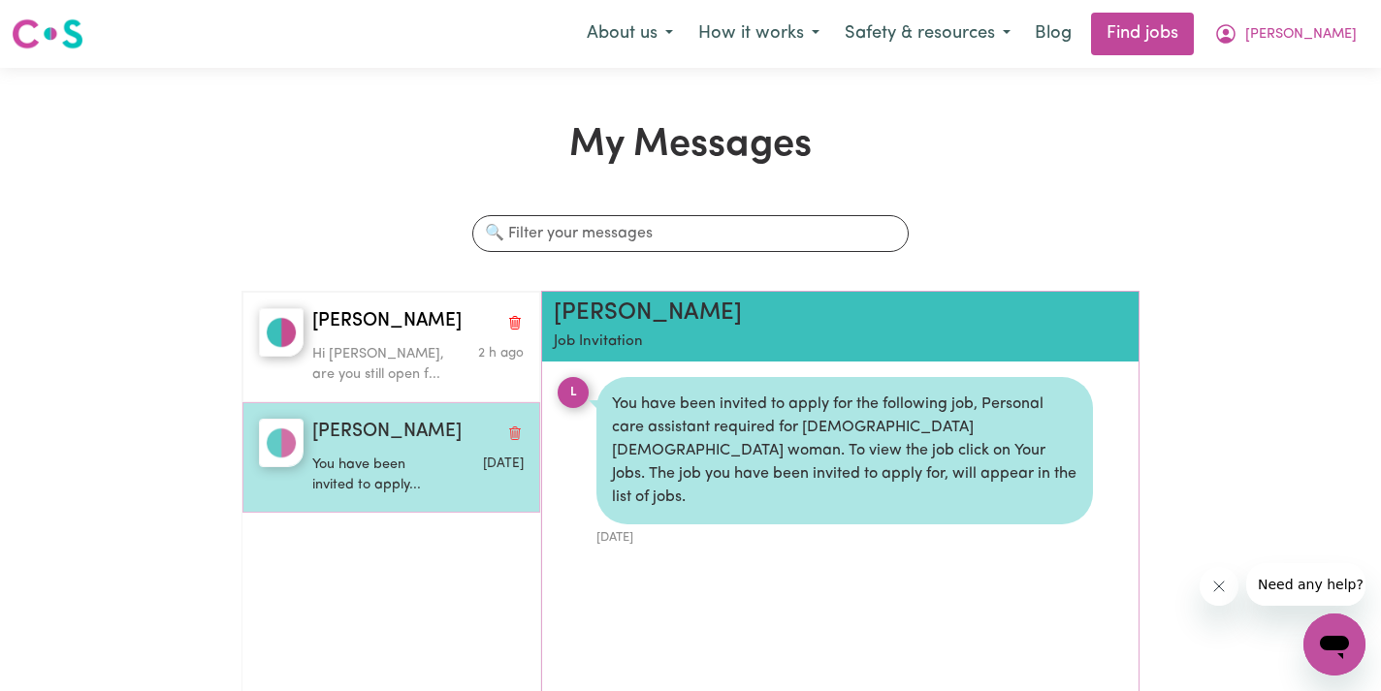
scroll to position [10, 0]
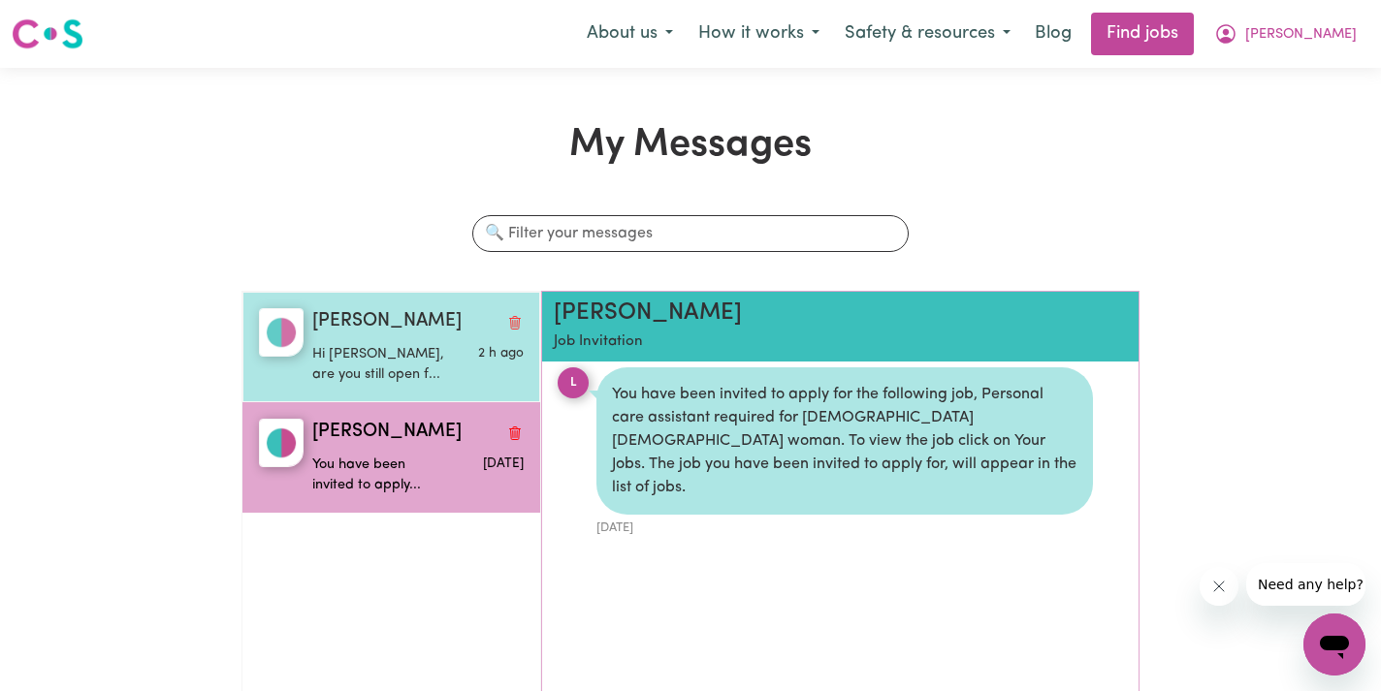
click at [446, 354] on p "Hi [PERSON_NAME], are you still open f..." at bounding box center [382, 365] width 141 height 42
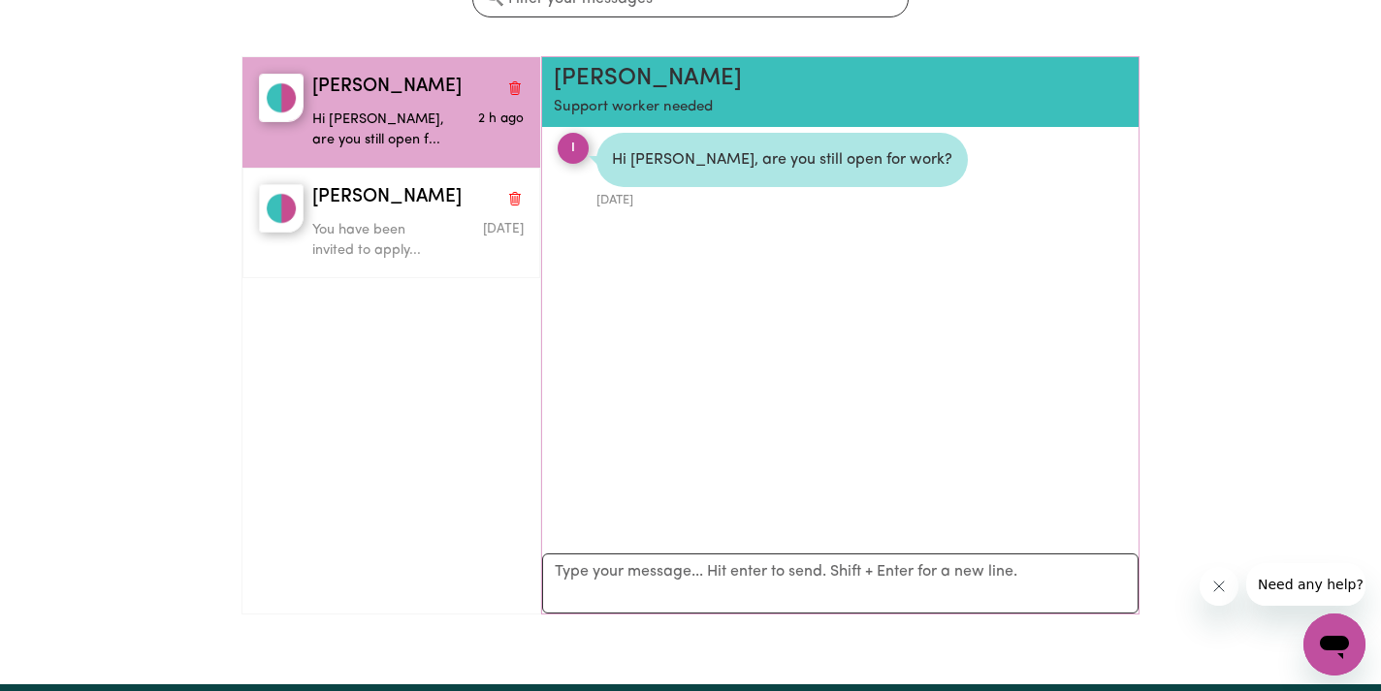
scroll to position [266, 0]
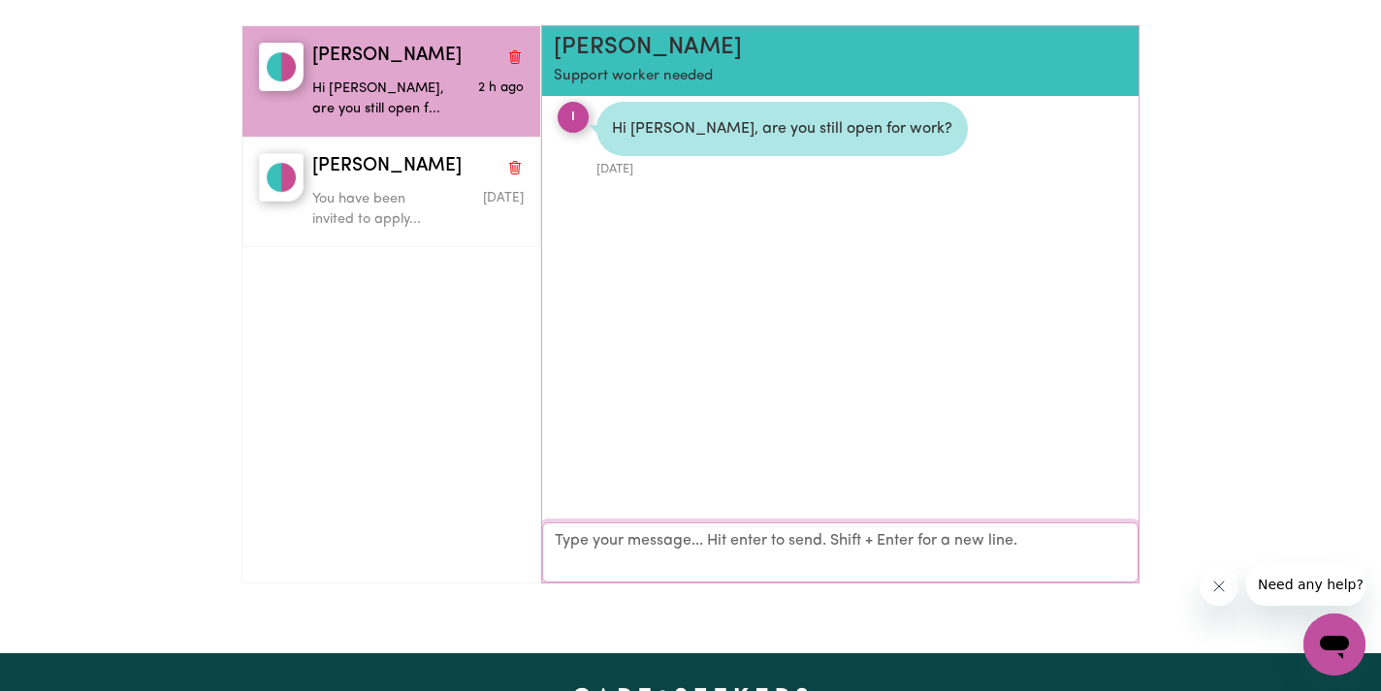
click at [829, 537] on textarea "Your reply" at bounding box center [840, 553] width 596 height 60
type textarea "h"
type textarea "Hi, [PERSON_NAME], yes I am. What are you looking for?"
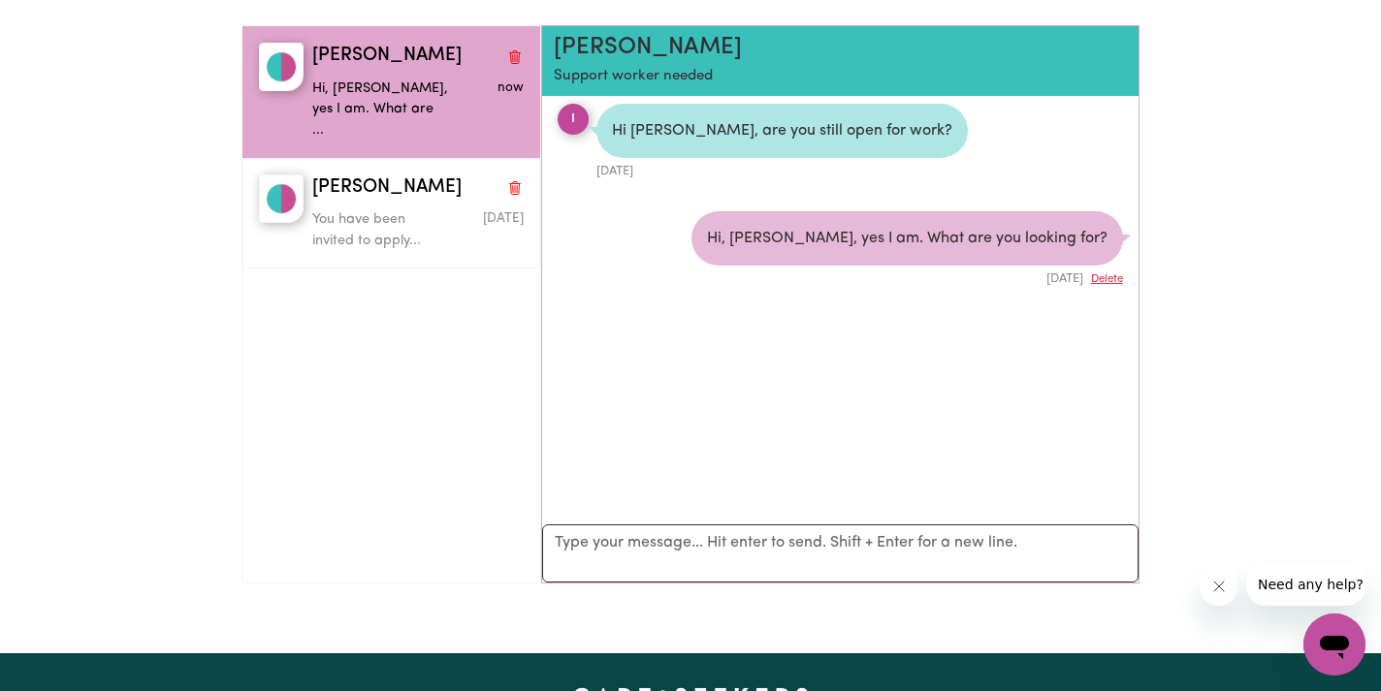
click at [1112, 274] on button "Delete" at bounding box center [1107, 279] width 32 height 16
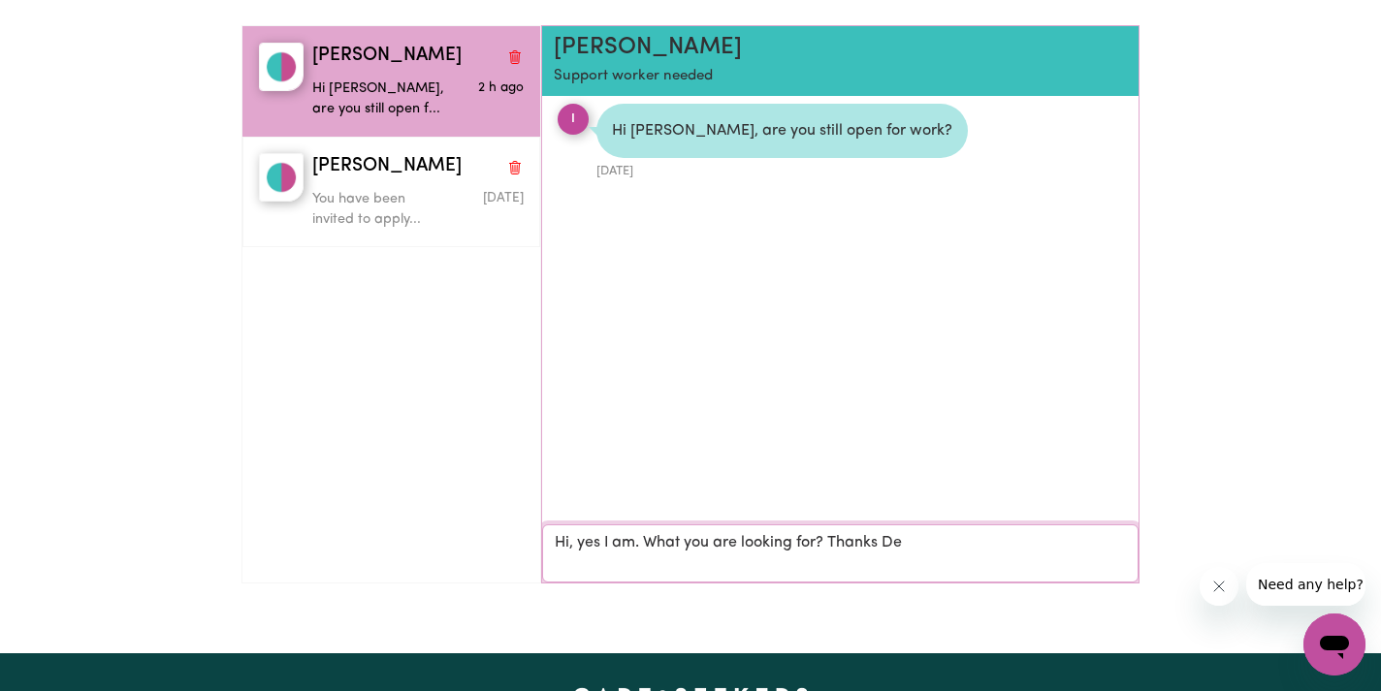
type textarea "Hi, yes I am. What you are looking for? Thanks [PERSON_NAME]"
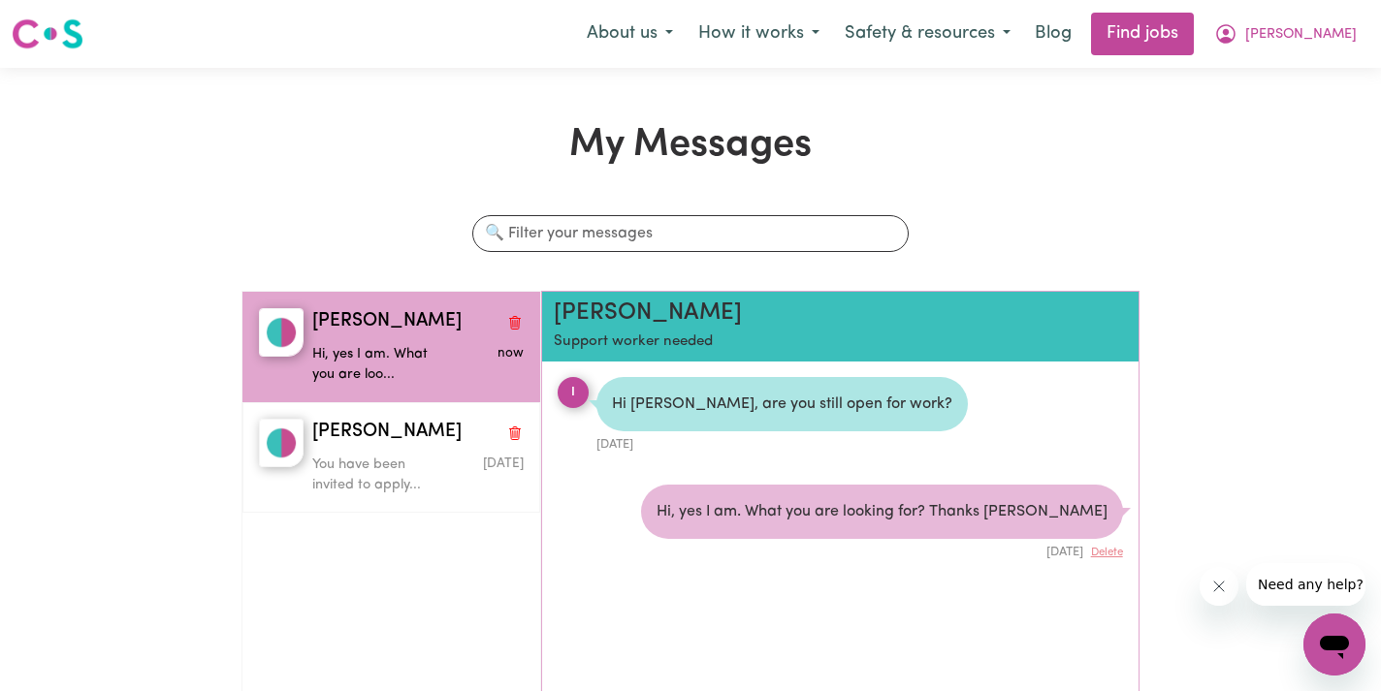
scroll to position [0, 0]
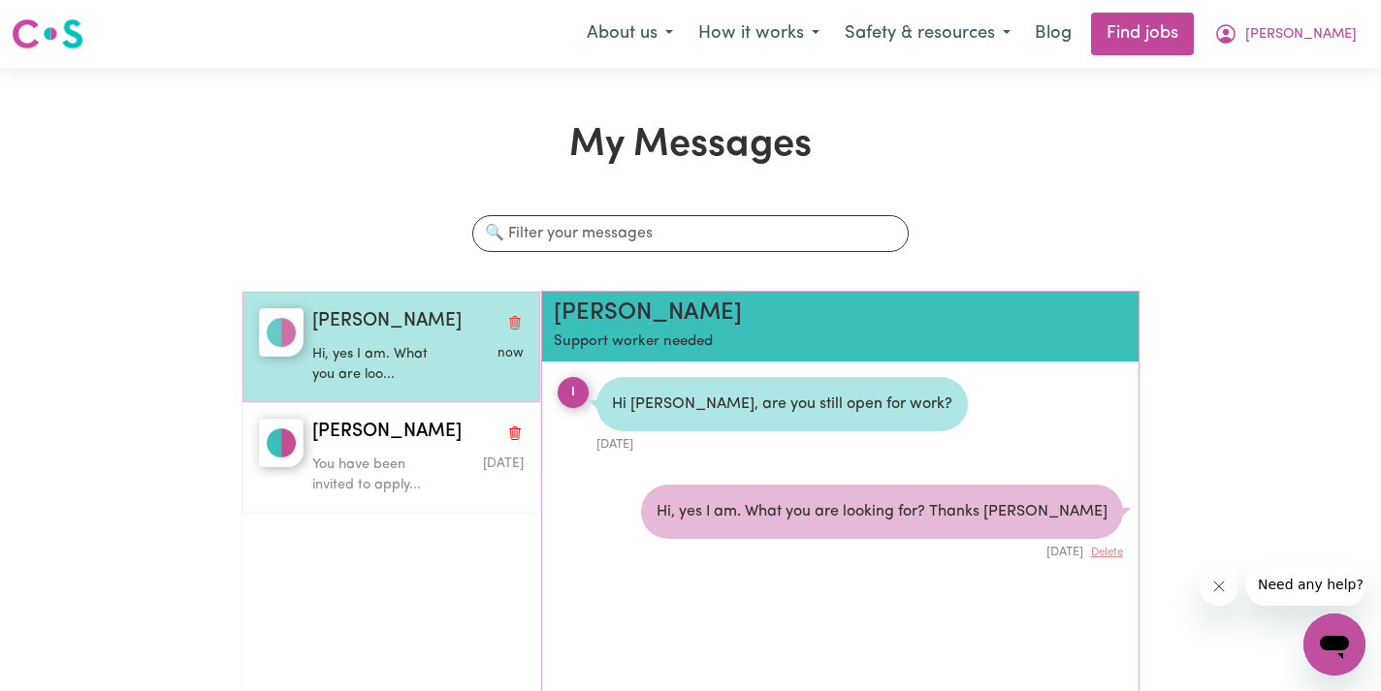
click at [436, 341] on div "Hi, yes I am. What you are loo..." at bounding box center [382, 360] width 141 height 49
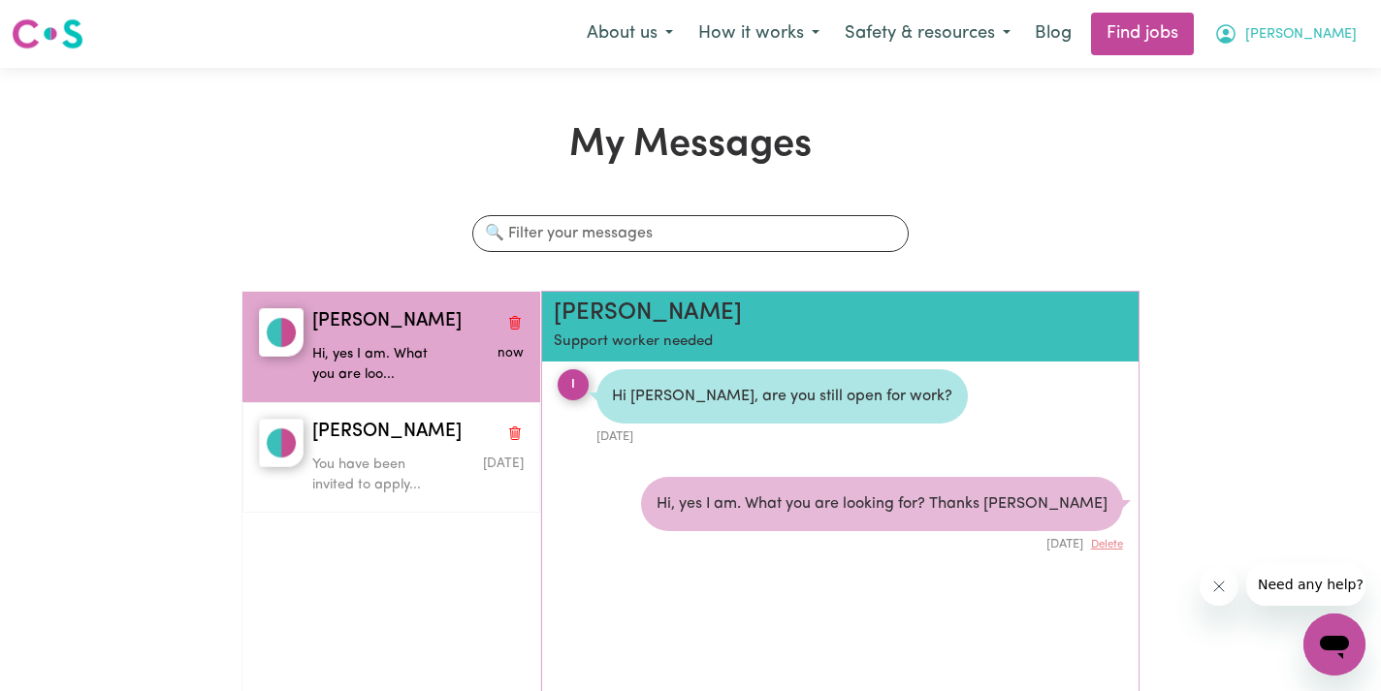
click at [1323, 35] on span "[PERSON_NAME]" at bounding box center [1300, 34] width 111 height 21
click at [1296, 69] on link "My Account" at bounding box center [1291, 75] width 153 height 37
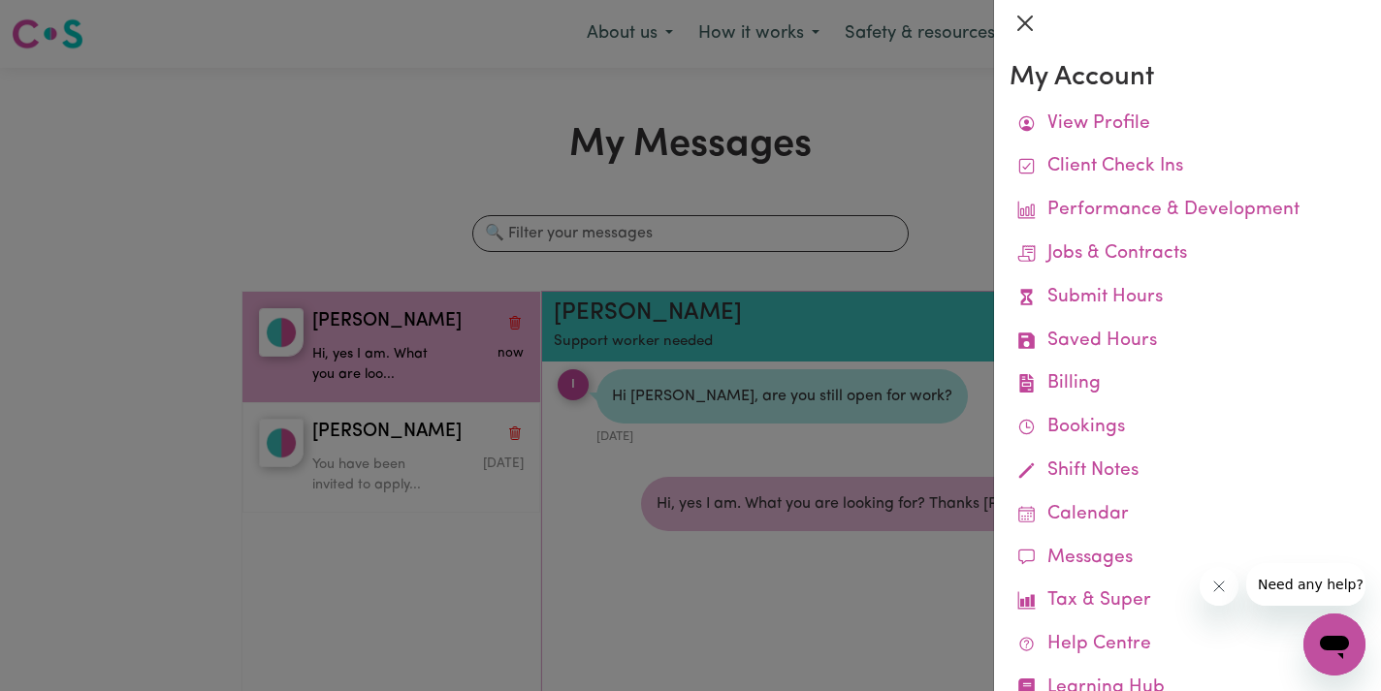
click at [1012, 23] on button "Close" at bounding box center [1024, 23] width 31 height 31
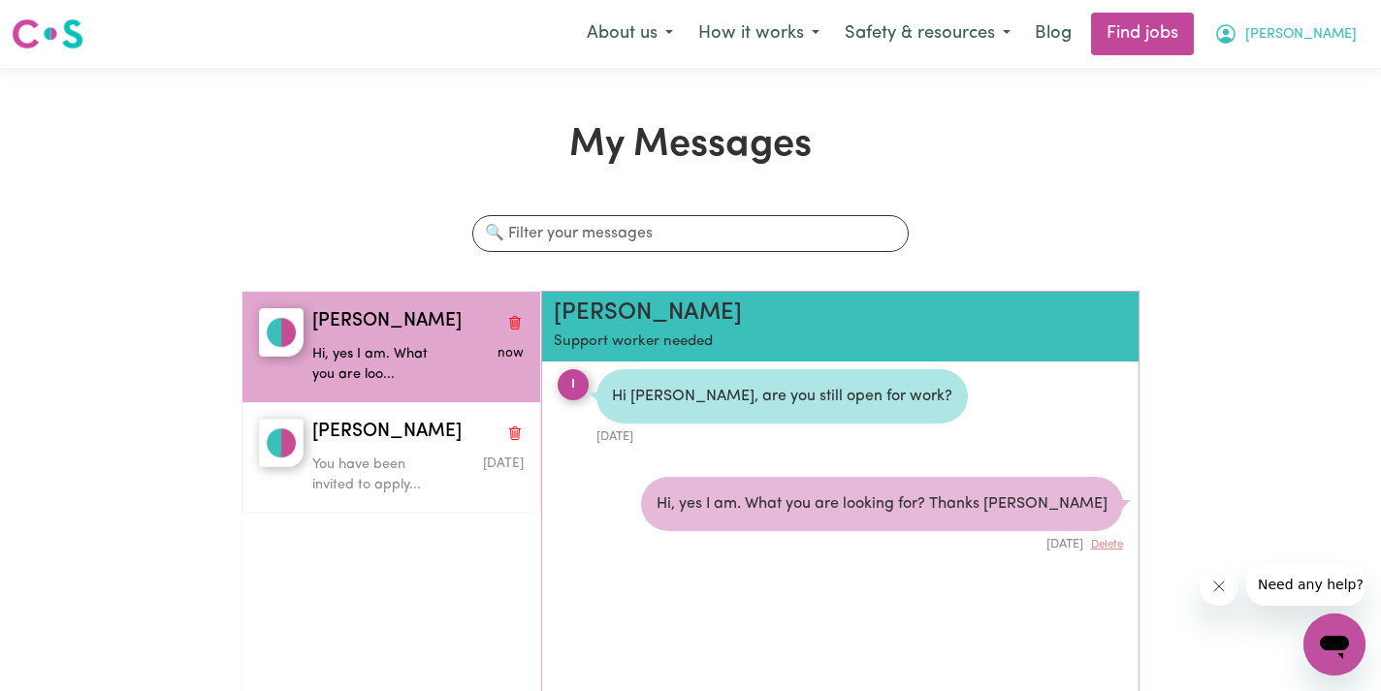
click at [1320, 41] on span "[PERSON_NAME]" at bounding box center [1300, 34] width 111 height 21
click at [1281, 113] on link "My Dashboard" at bounding box center [1291, 111] width 153 height 37
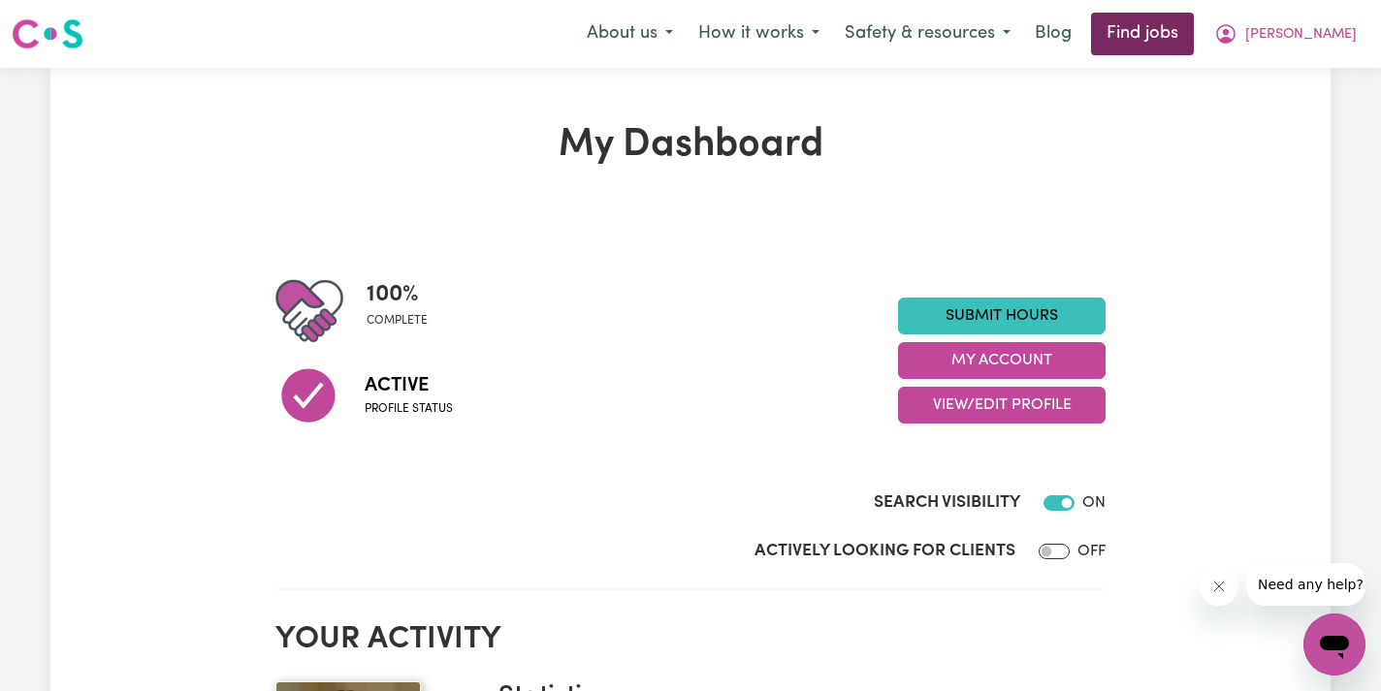
click at [1193, 36] on link "Find jobs" at bounding box center [1142, 34] width 103 height 43
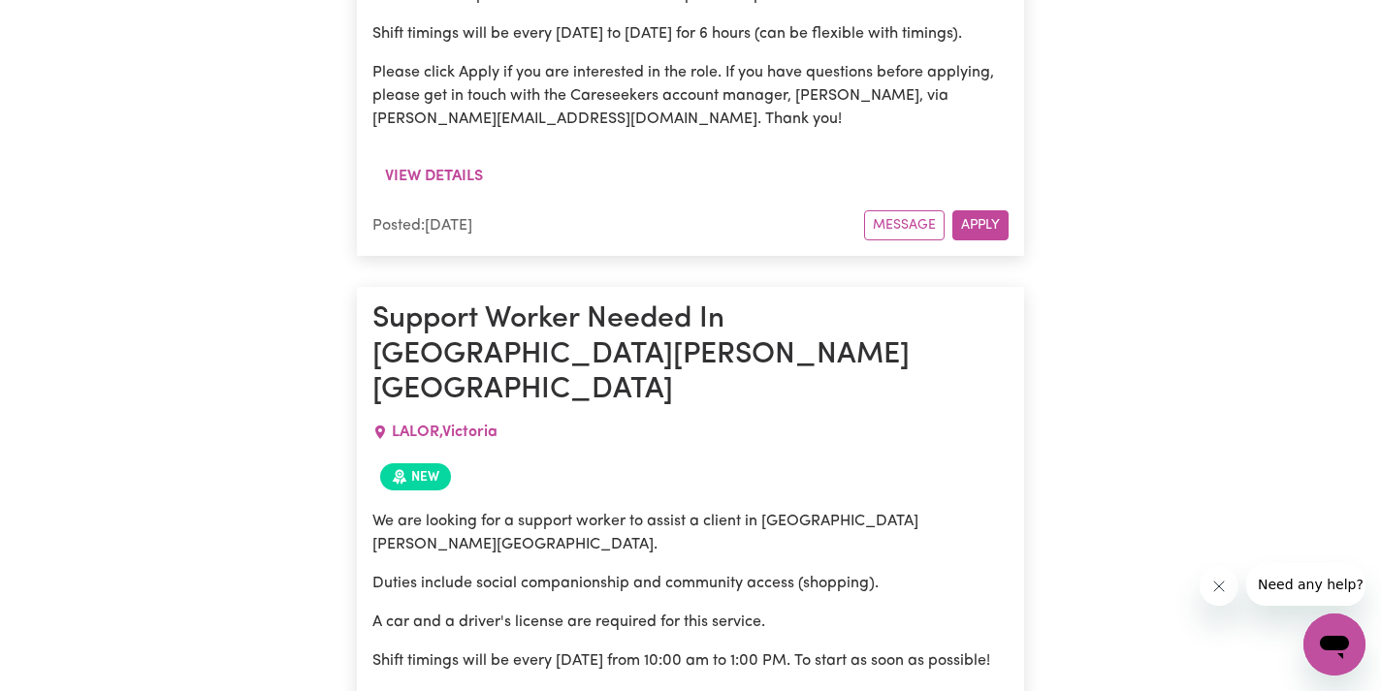
scroll to position [4398, 0]
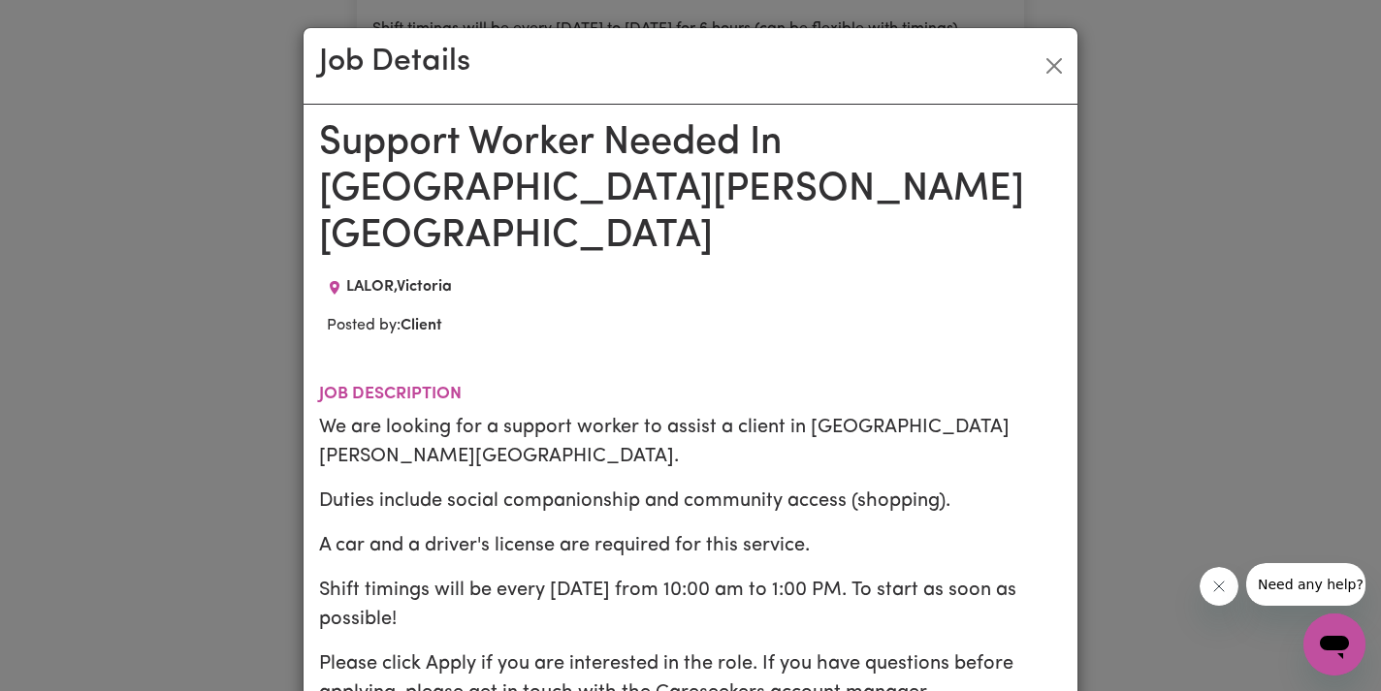
scroll to position [0, 0]
click at [1052, 65] on button "Close" at bounding box center [1053, 65] width 31 height 31
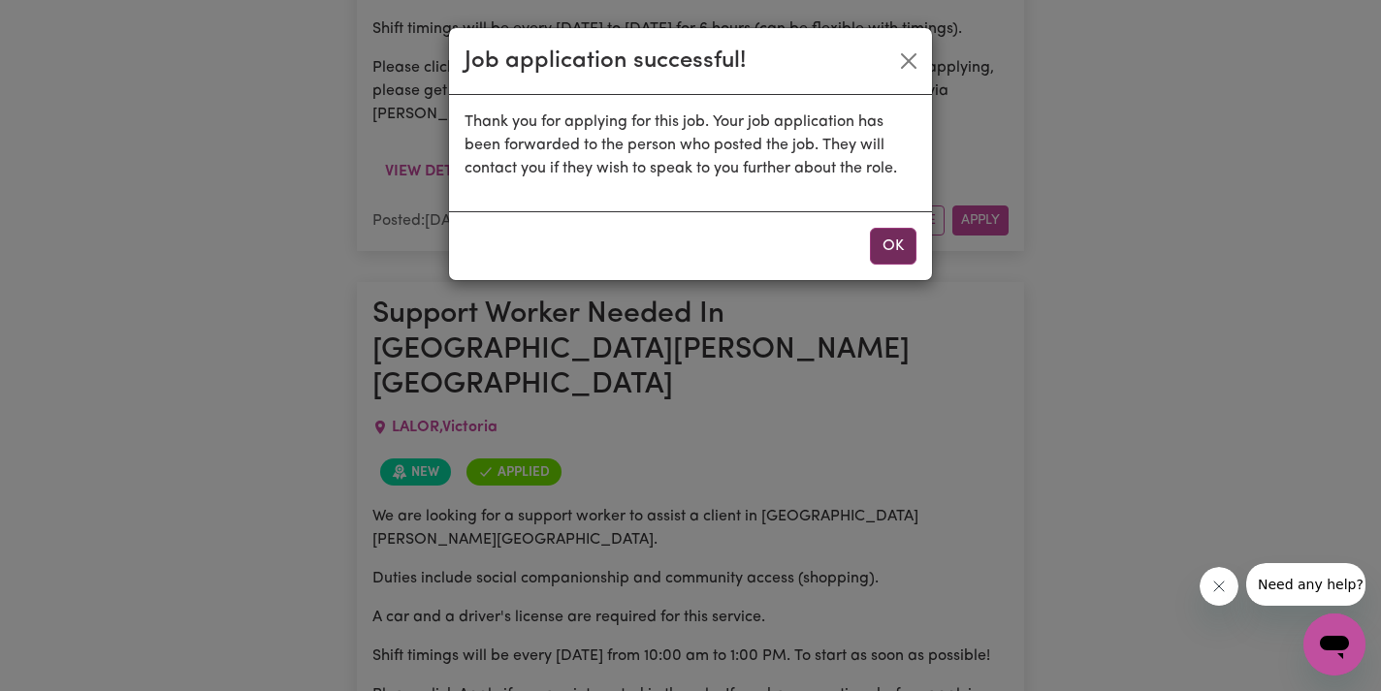
click at [894, 251] on button "OK" at bounding box center [893, 246] width 47 height 37
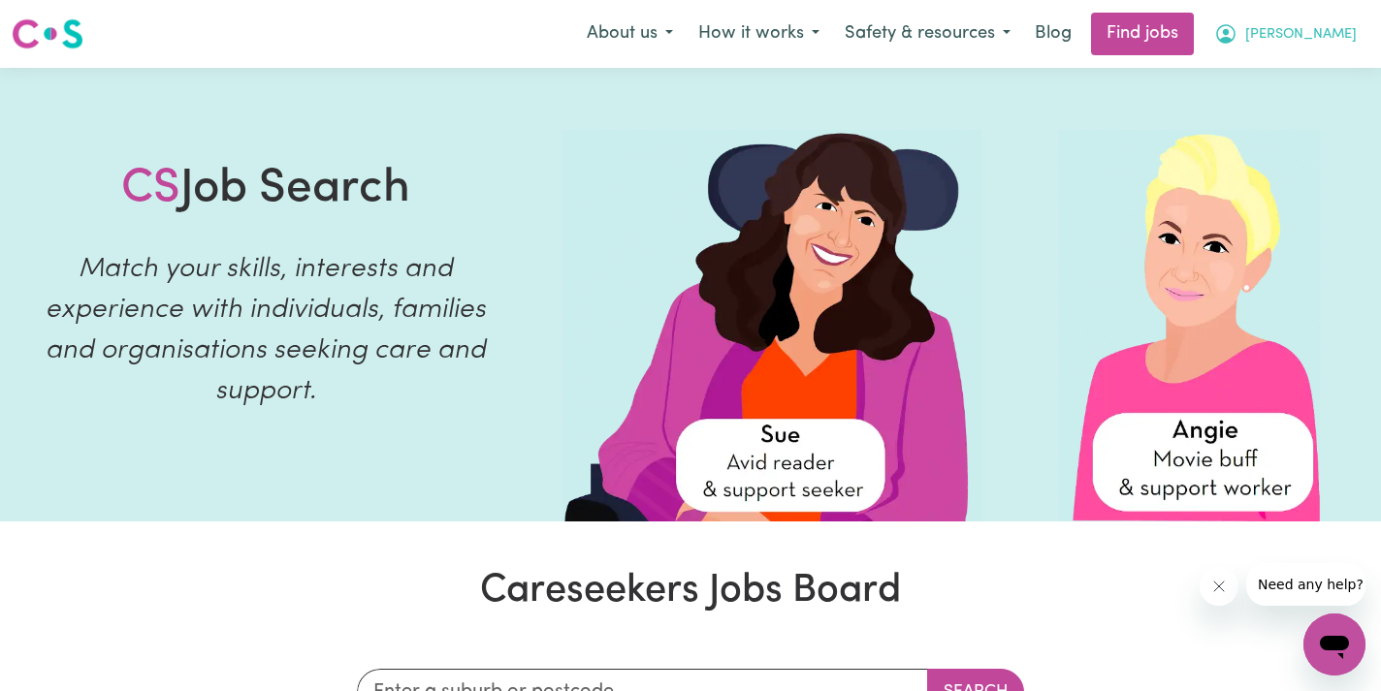
click at [1336, 41] on span "[PERSON_NAME]" at bounding box center [1300, 34] width 111 height 21
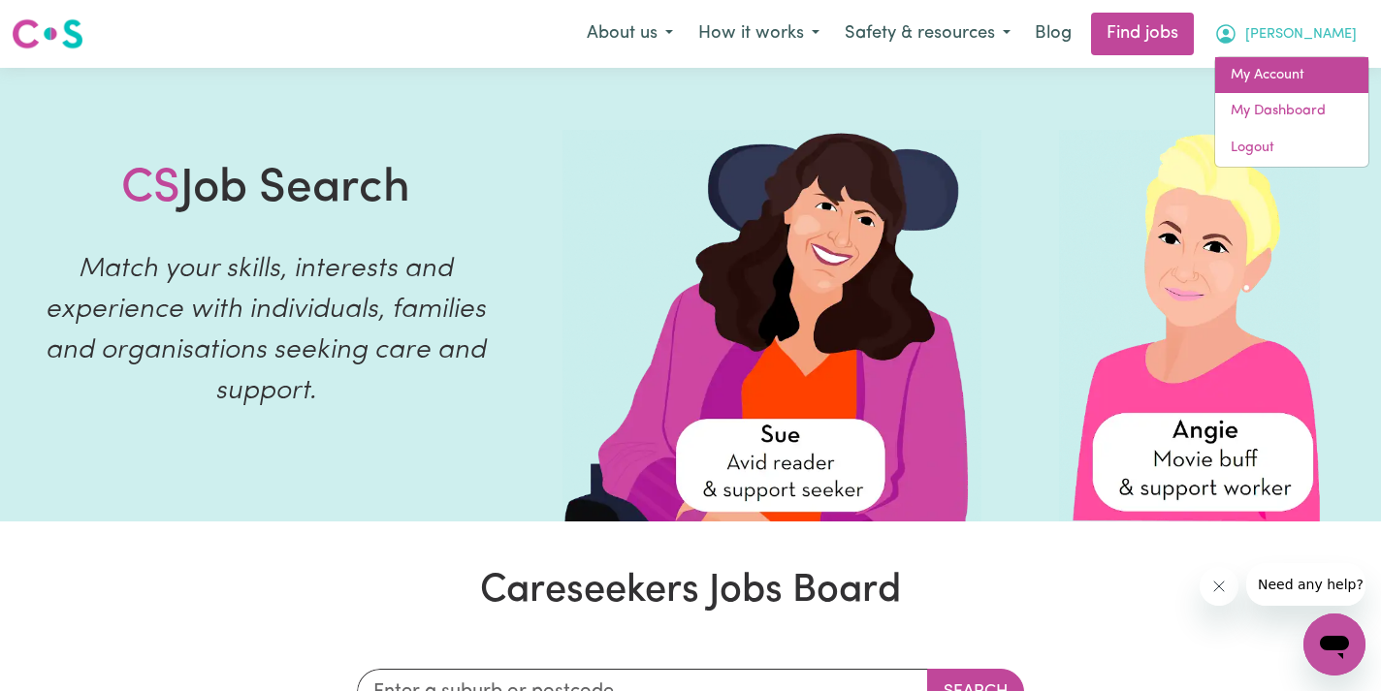
click at [1287, 81] on link "My Account" at bounding box center [1291, 75] width 153 height 37
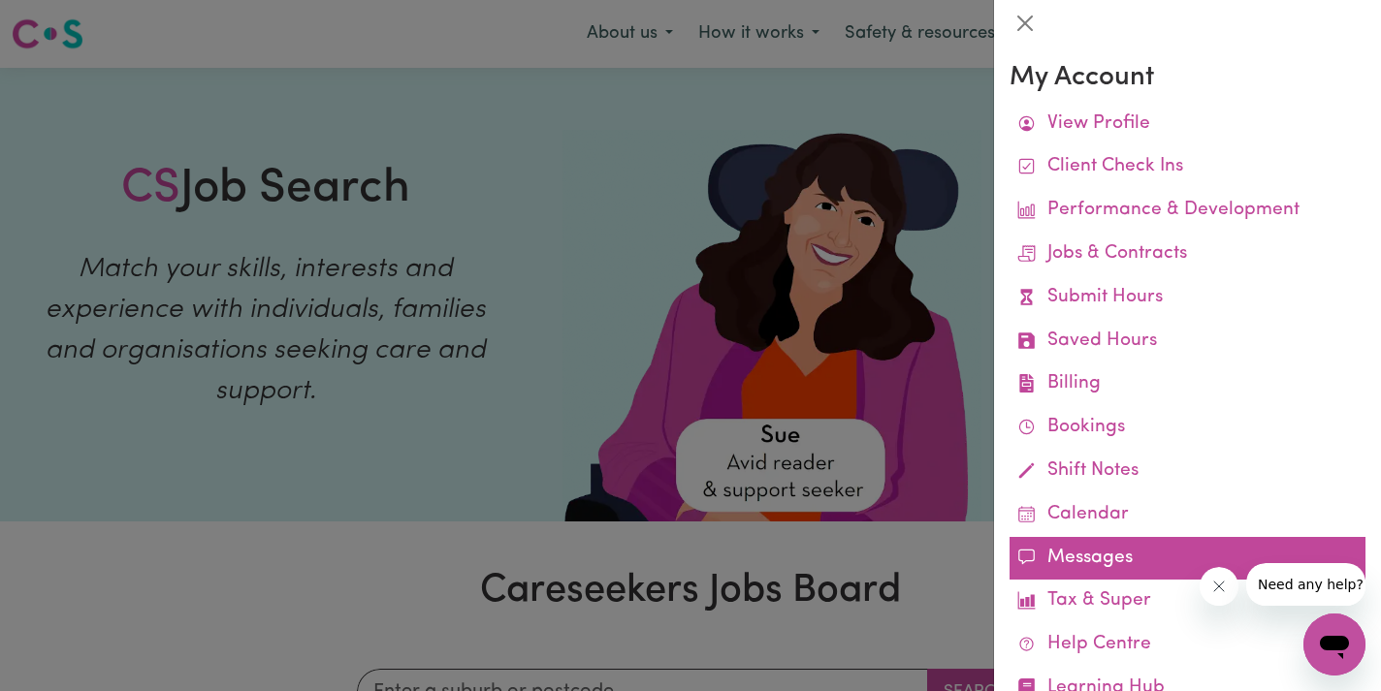
click at [1105, 554] on link "Messages" at bounding box center [1187, 559] width 356 height 44
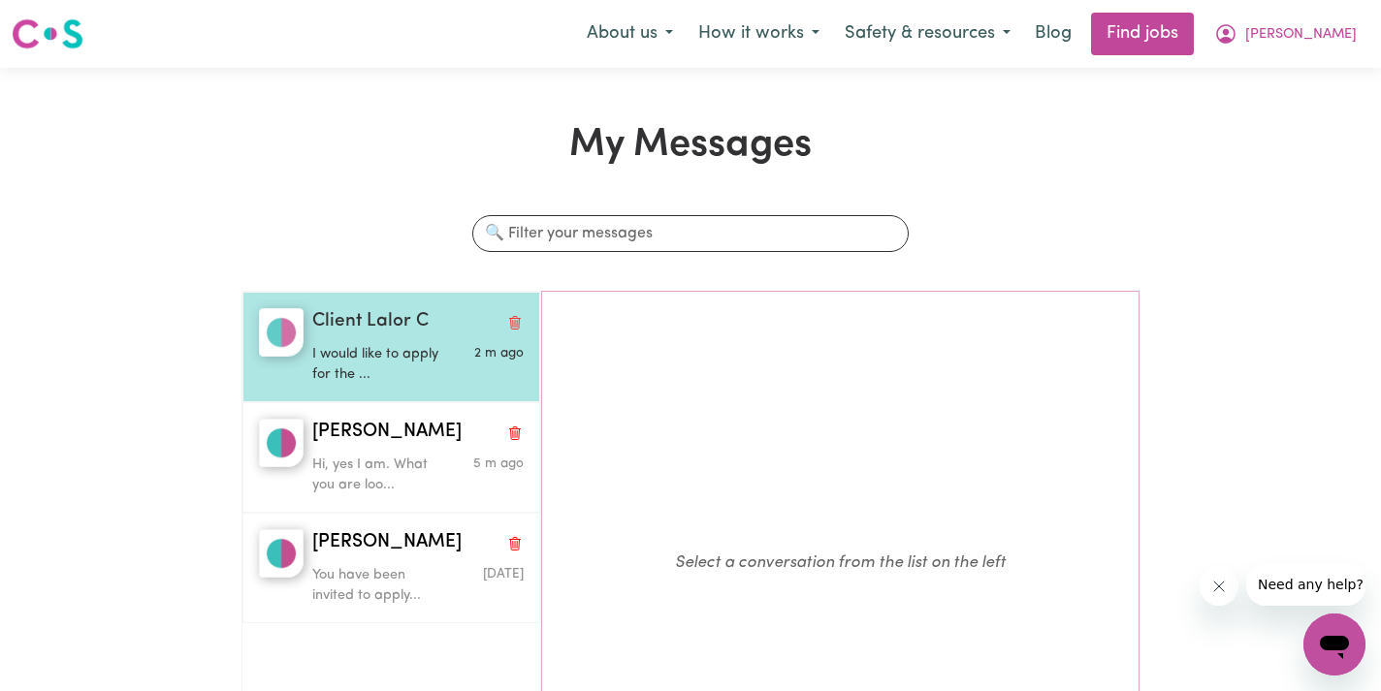
click at [427, 381] on p "I would like to apply for the ..." at bounding box center [382, 365] width 141 height 42
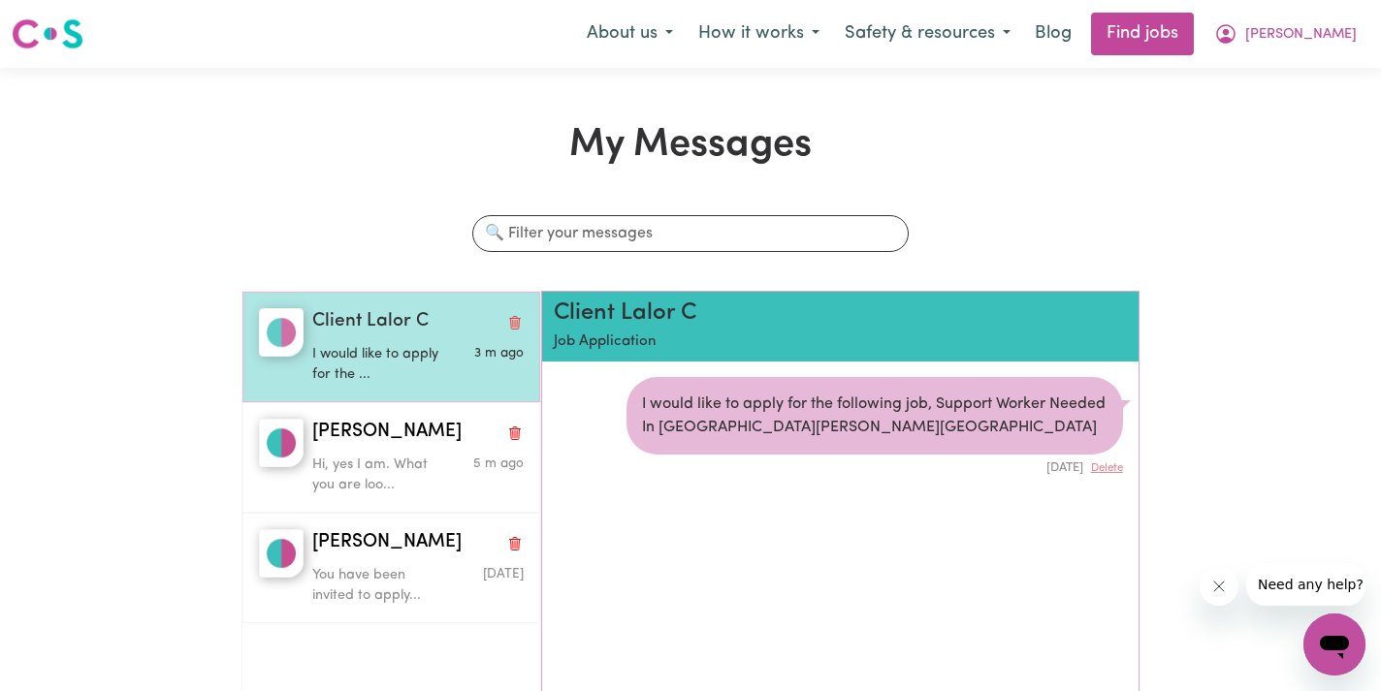
scroll to position [10, 0]
